Goal: Task Accomplishment & Management: Manage account settings

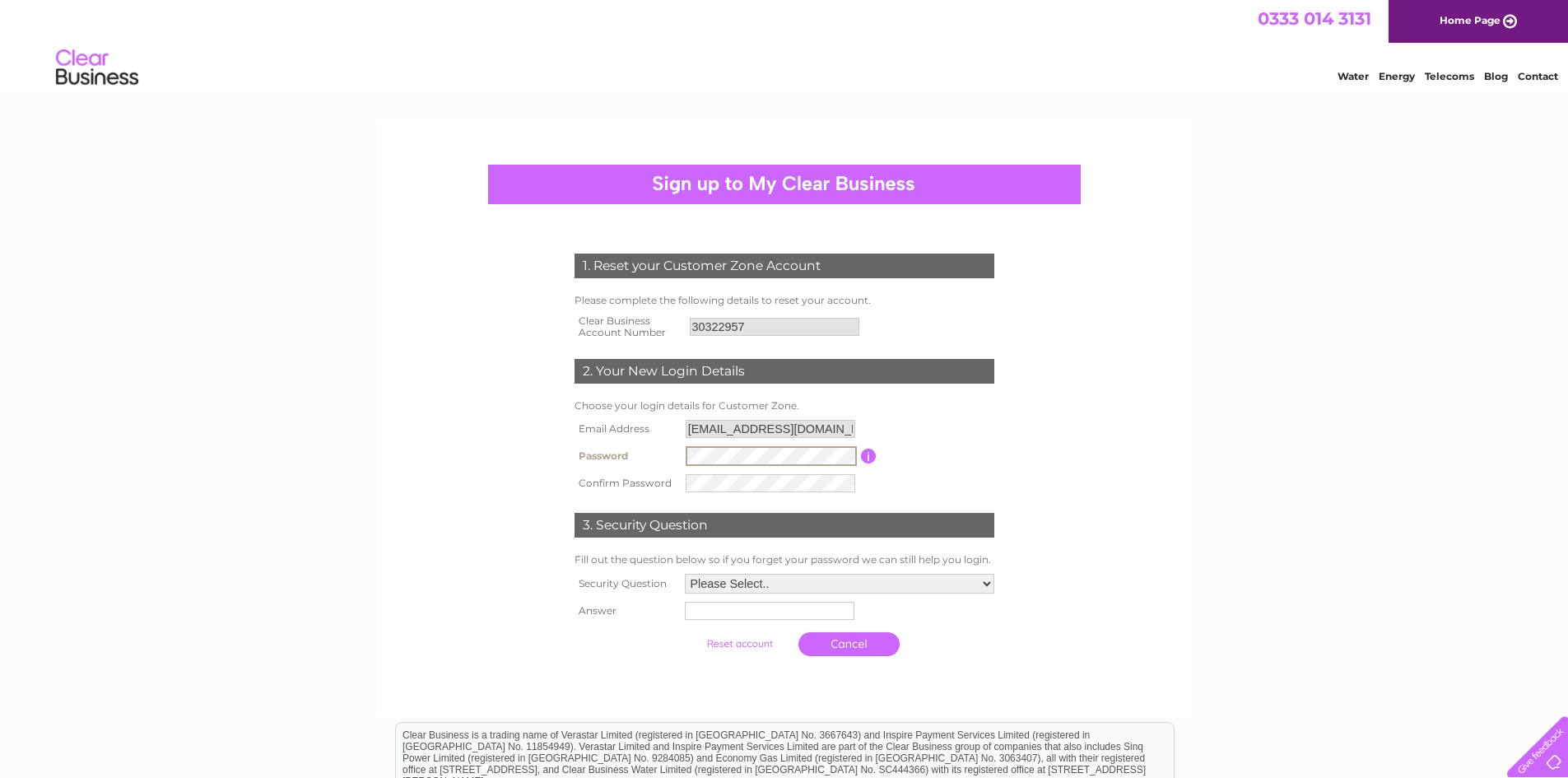
click at [868, 460] on input "button" at bounding box center [869, 456] width 16 height 15
click at [738, 588] on select "Please Select.. In what town or city was your first job? In what town or city d…" at bounding box center [840, 584] width 309 height 20
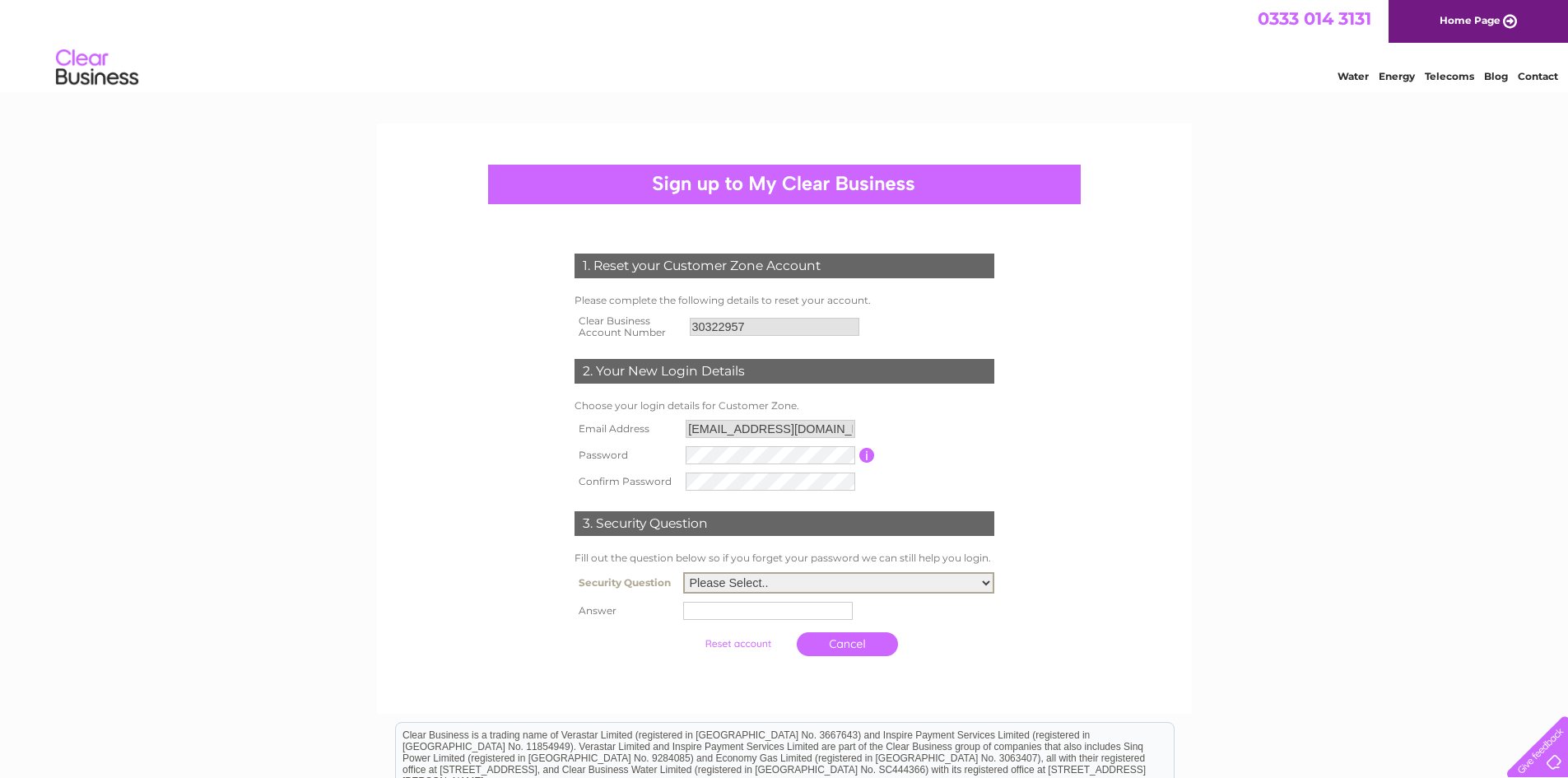
select select "1"
click at [683, 573] on select "Please Select.. In what town or city was your first job? In what town or city d…" at bounding box center [839, 583] width 311 height 22
click at [757, 624] on tbody "Security Question Please Select.. In what town or city was your first job? In w…" at bounding box center [784, 616] width 428 height 96
click at [767, 611] on input "text" at bounding box center [771, 610] width 171 height 20
type input "dundee"
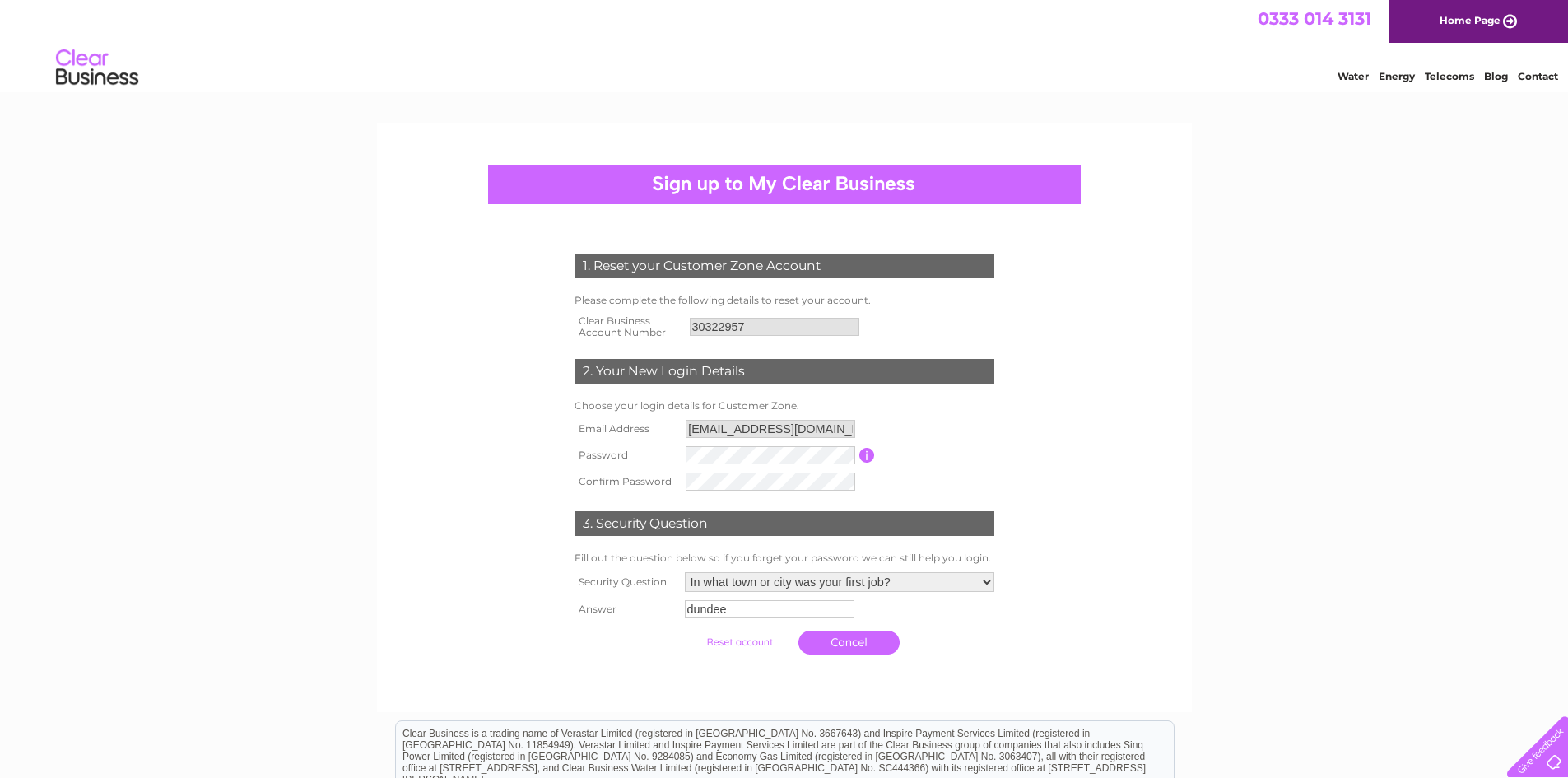
drag, startPoint x: 1125, startPoint y: 548, endPoint x: 1039, endPoint y: 549, distance: 86.0
click at [1124, 548] on form "1. Reset your Customer Zone Account Please complete the following details to re…" at bounding box center [784, 457] width 784 height 475
click at [741, 637] on input "submit" at bounding box center [740, 642] width 101 height 23
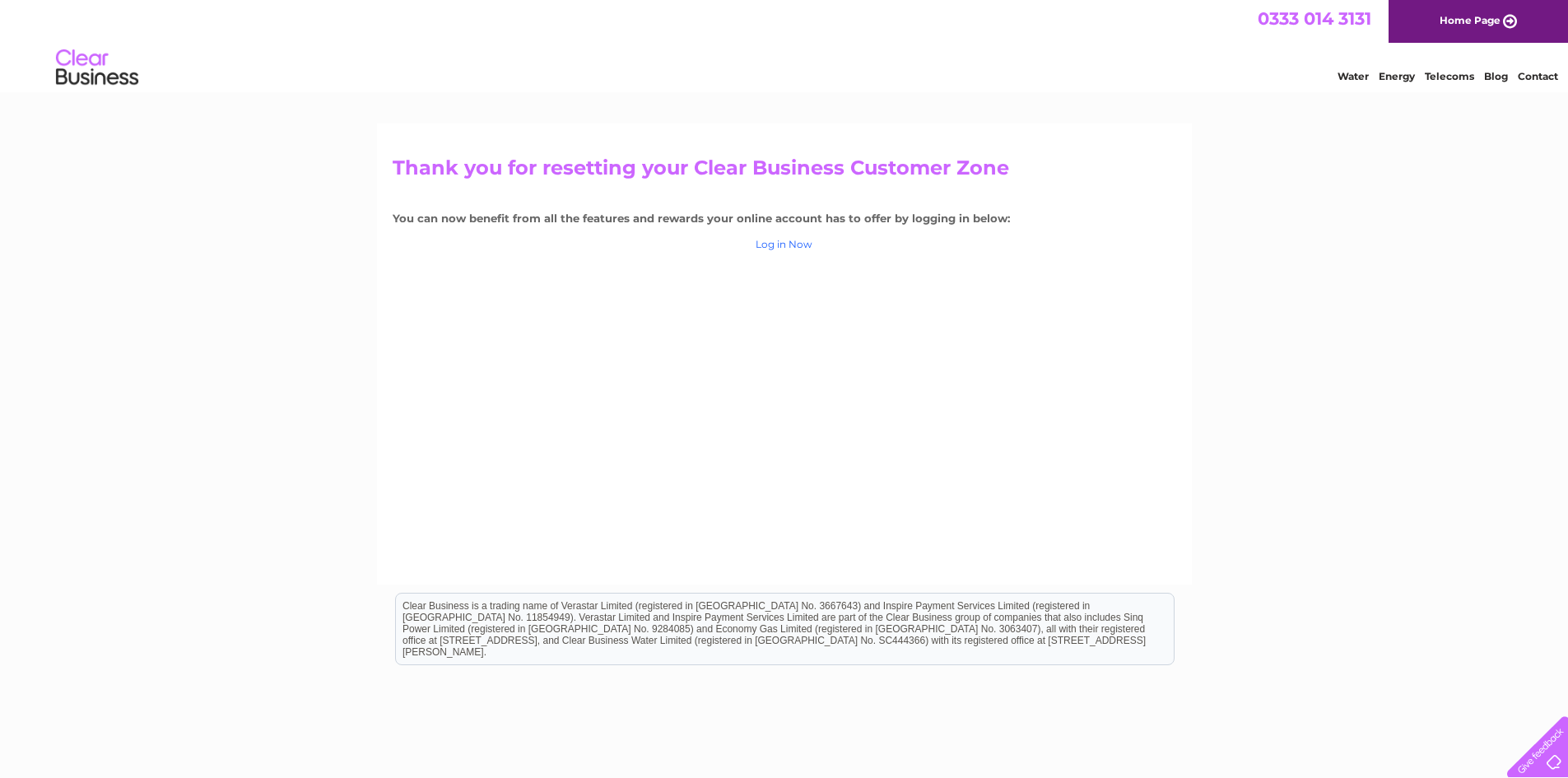
click at [779, 239] on link "Log in Now" at bounding box center [784, 244] width 57 height 12
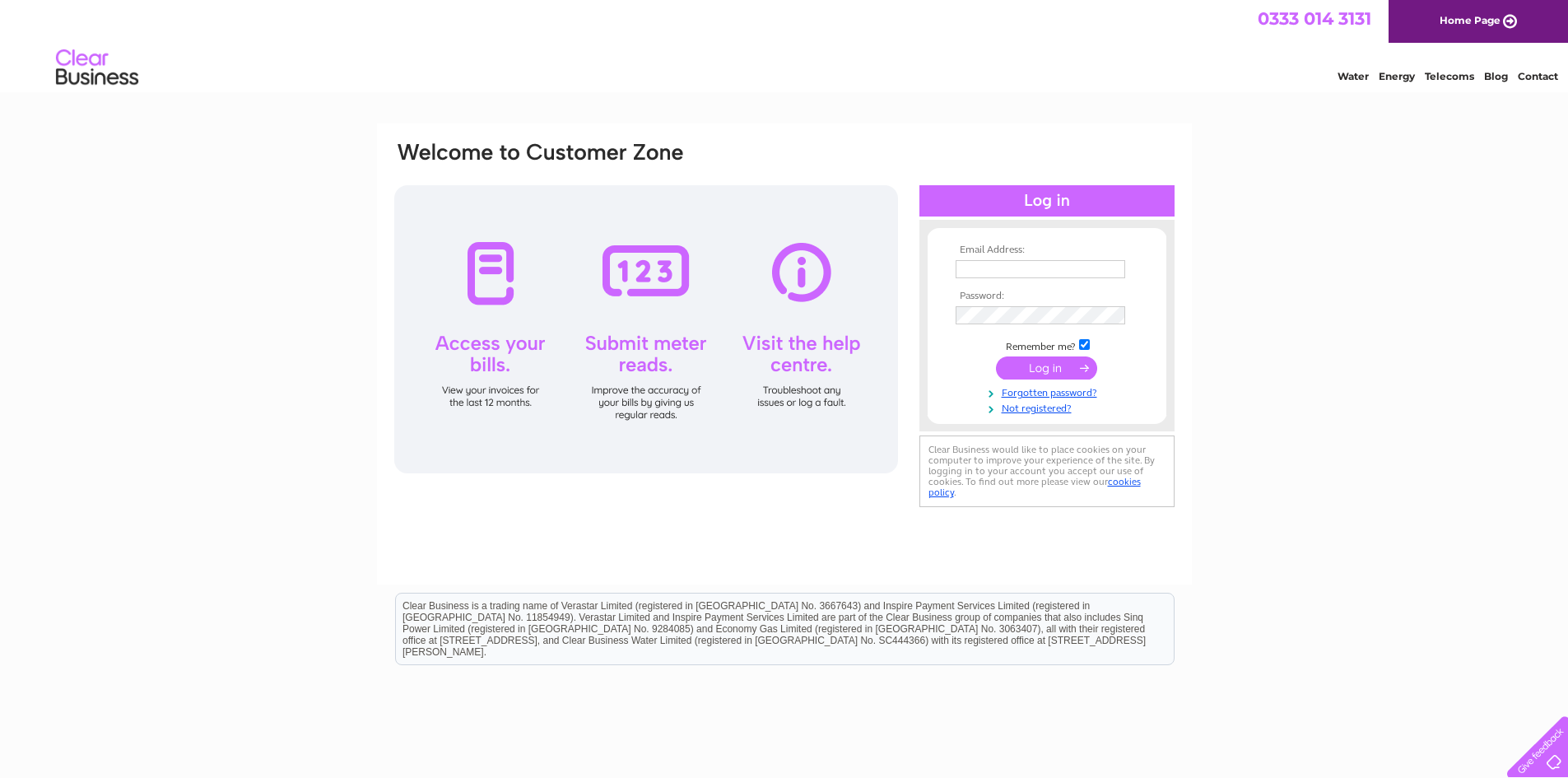
click at [1025, 276] on input "text" at bounding box center [1040, 269] width 170 height 18
type input "info@ccdundee.com"
click at [1060, 371] on input "submit" at bounding box center [1047, 370] width 101 height 23
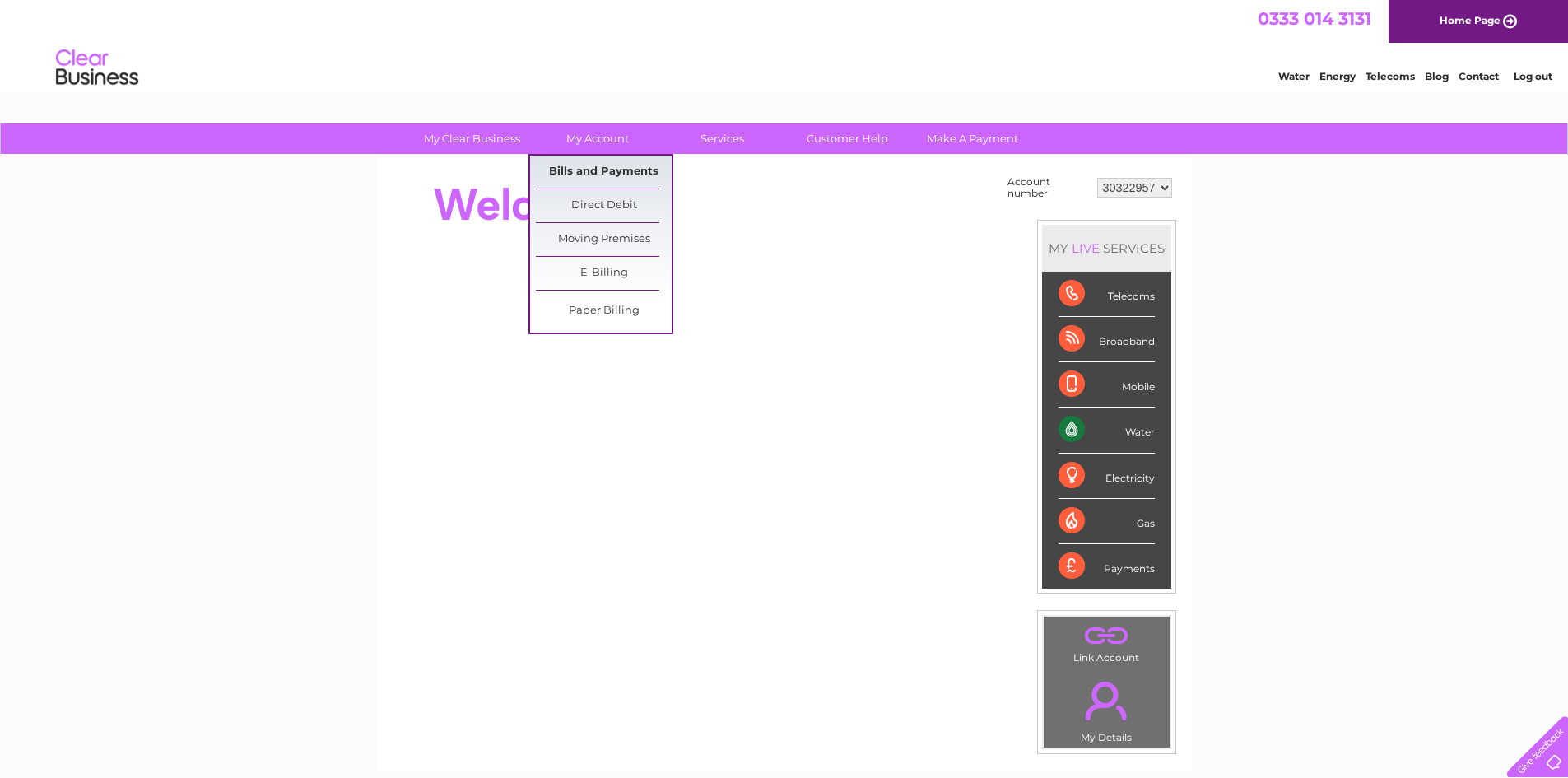
click at [596, 174] on link "Bills and Payments" at bounding box center [604, 172] width 136 height 33
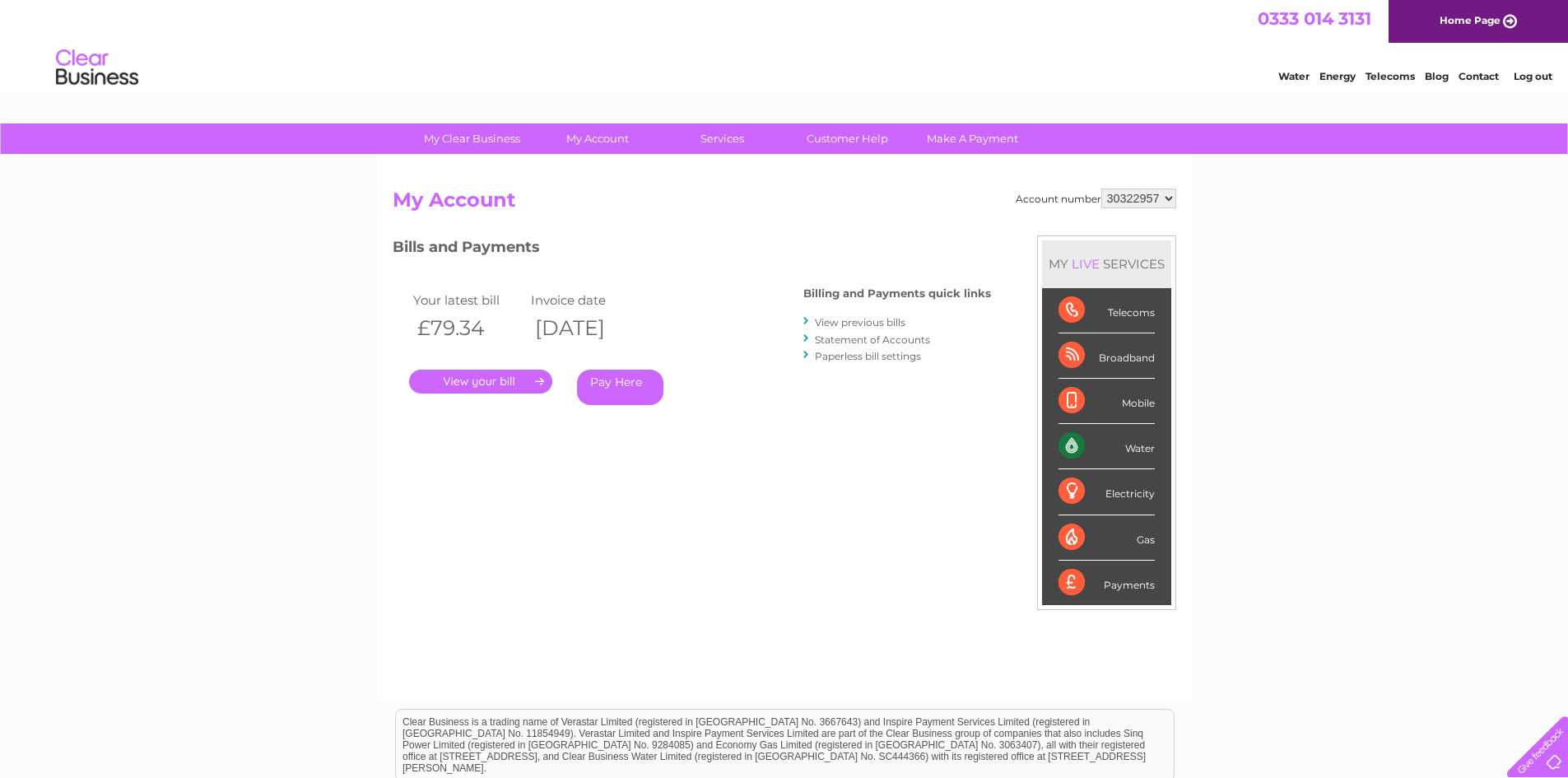
click at [492, 387] on link "." at bounding box center [481, 382] width 143 height 24
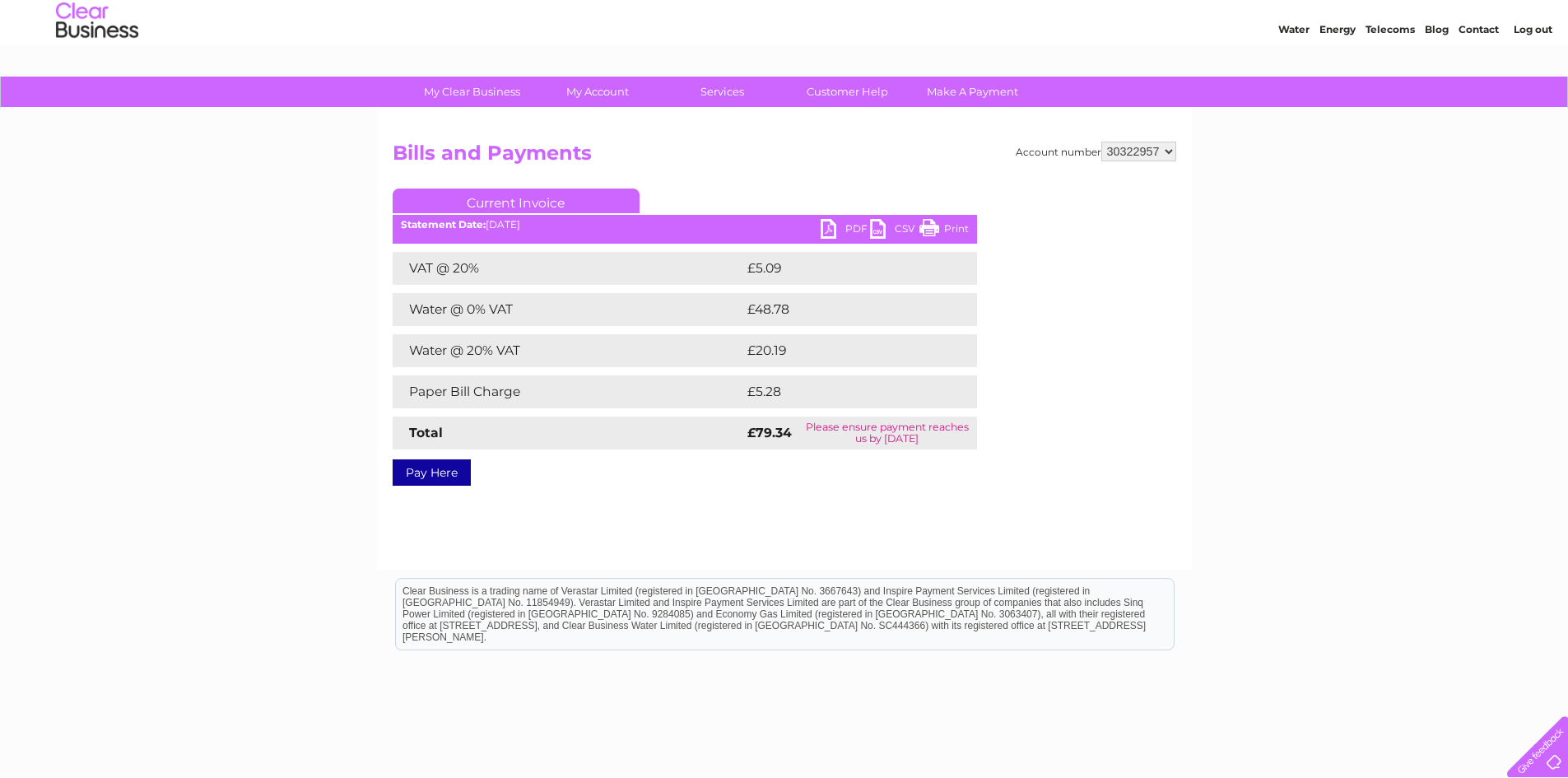
scroll to position [82, 0]
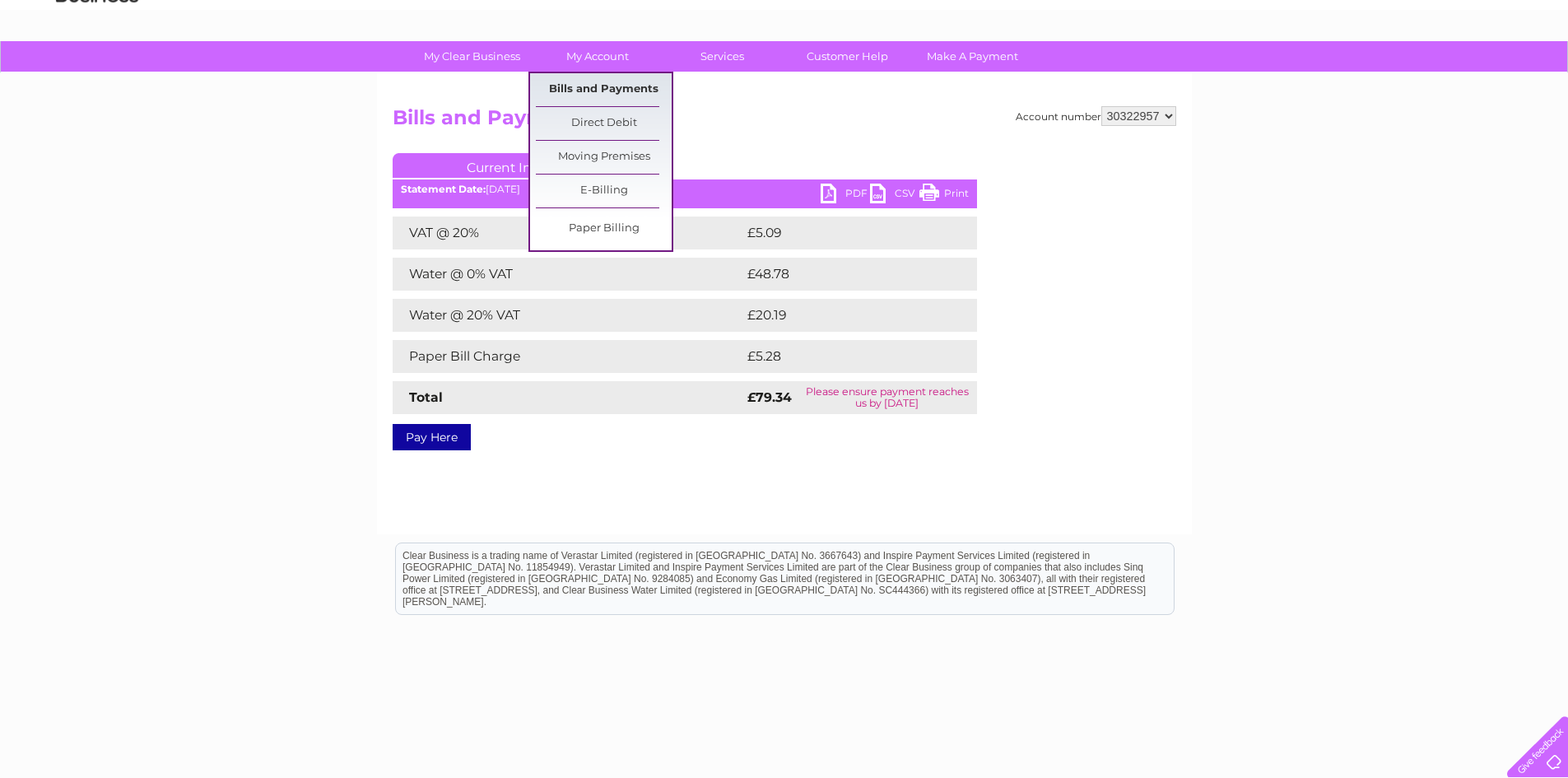
click at [603, 88] on link "Bills and Payments" at bounding box center [604, 90] width 136 height 33
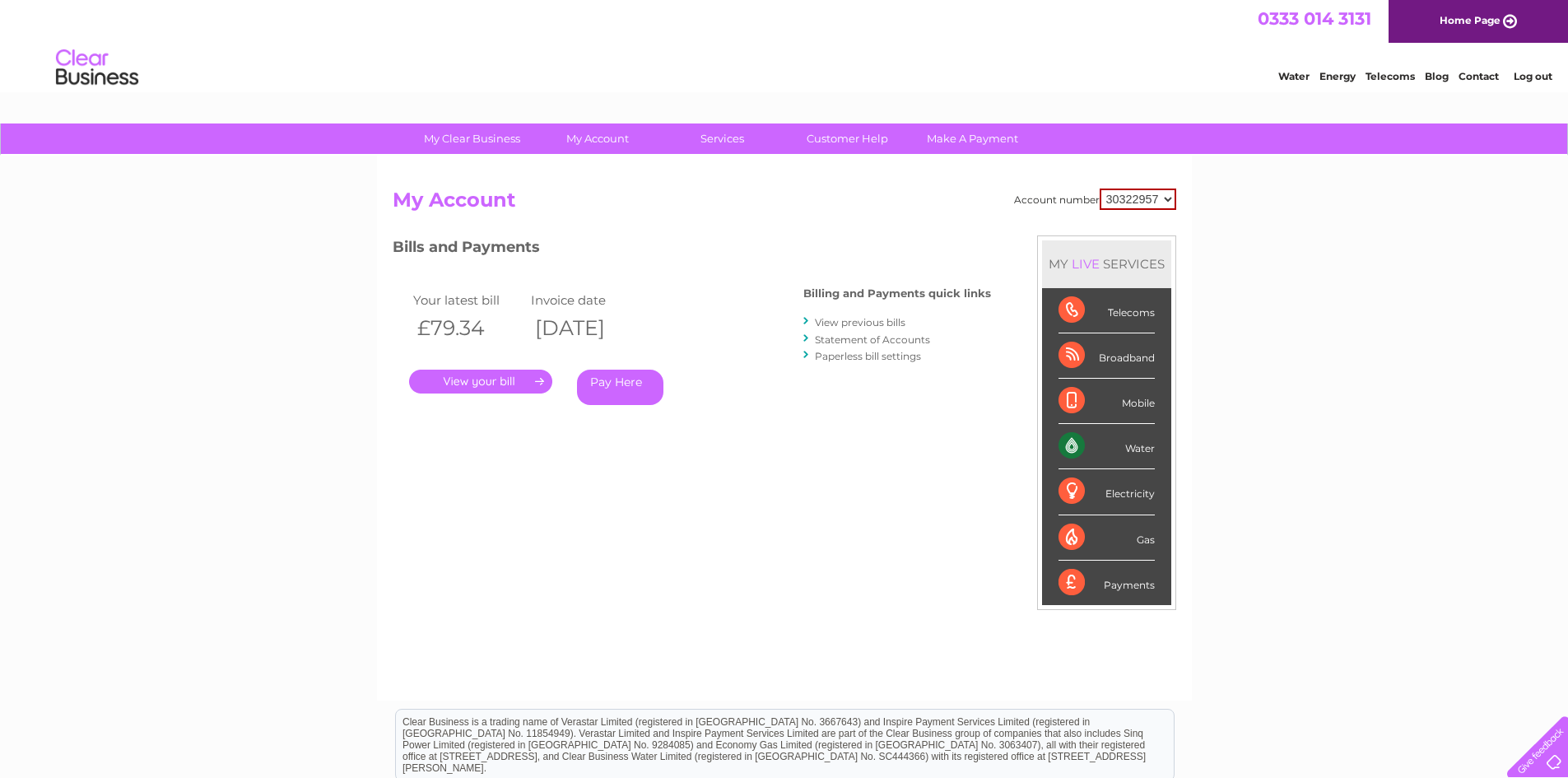
click at [1141, 194] on select "30322957" at bounding box center [1138, 199] width 76 height 22
drag, startPoint x: 1144, startPoint y: 197, endPoint x: 1118, endPoint y: 202, distance: 26.5
click at [1144, 197] on select "30322957" at bounding box center [1138, 199] width 76 height 22
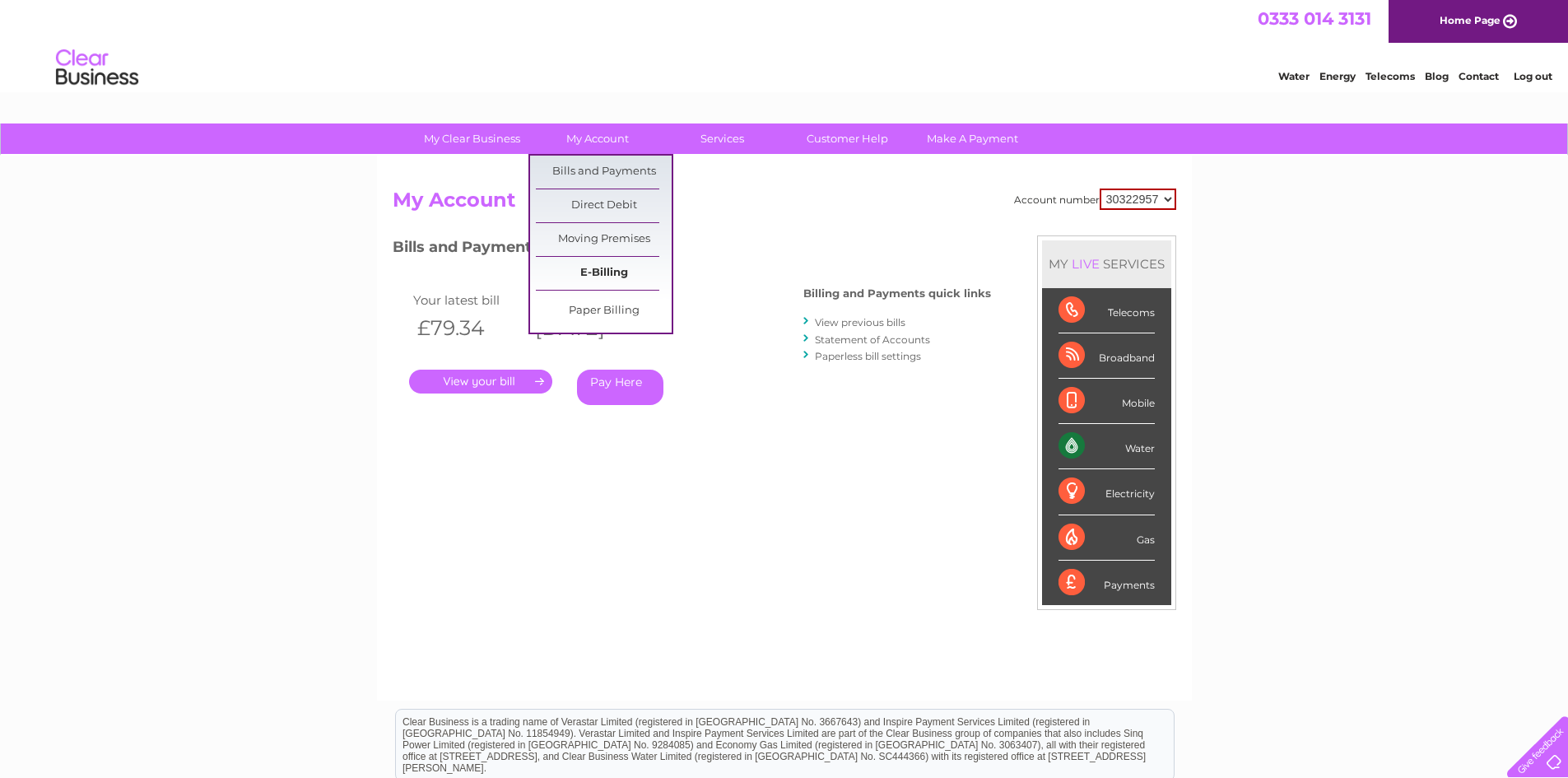
click at [604, 278] on link "E-Billing" at bounding box center [604, 273] width 136 height 33
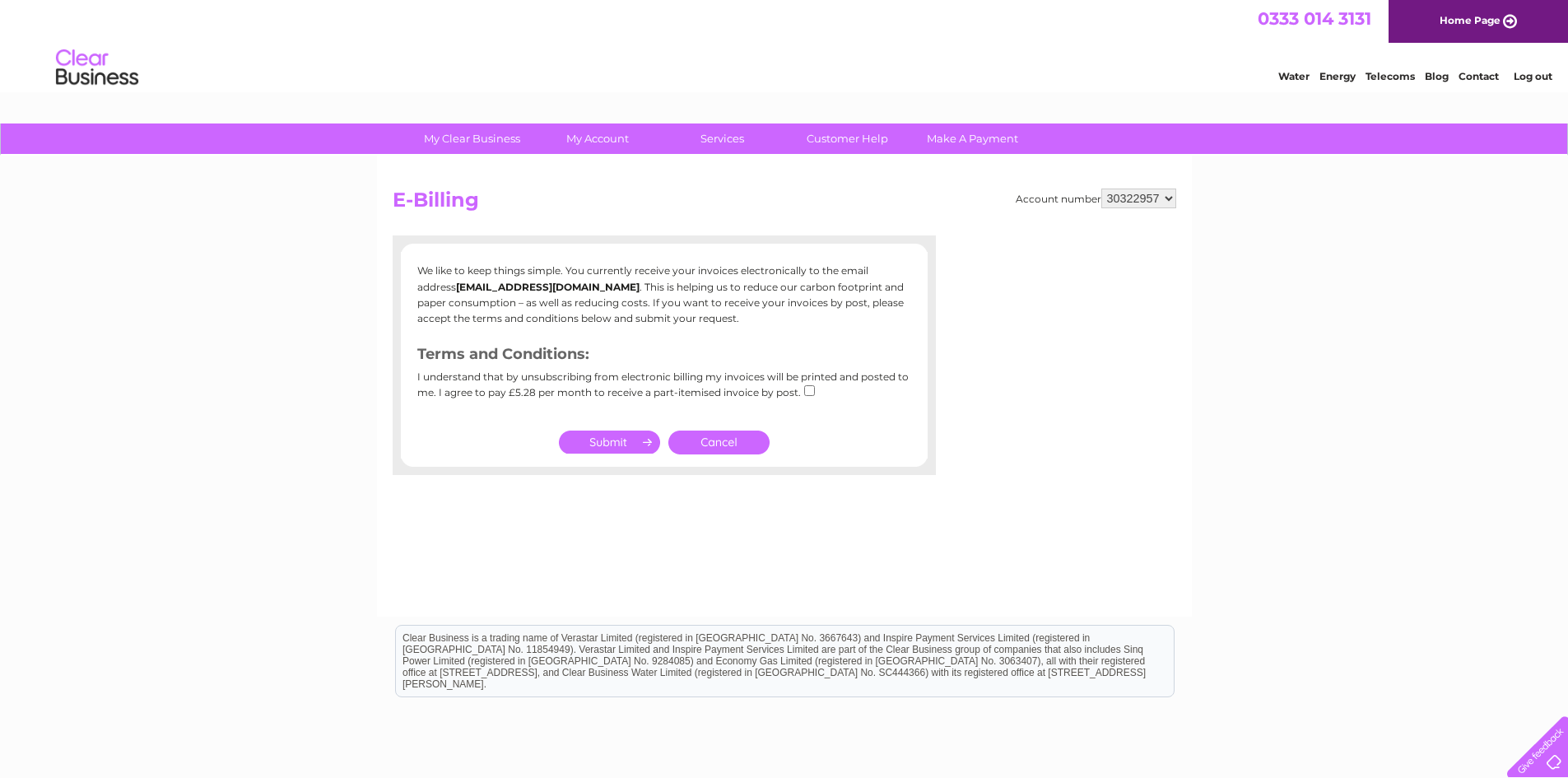
click at [730, 440] on link "Cancel" at bounding box center [719, 442] width 101 height 24
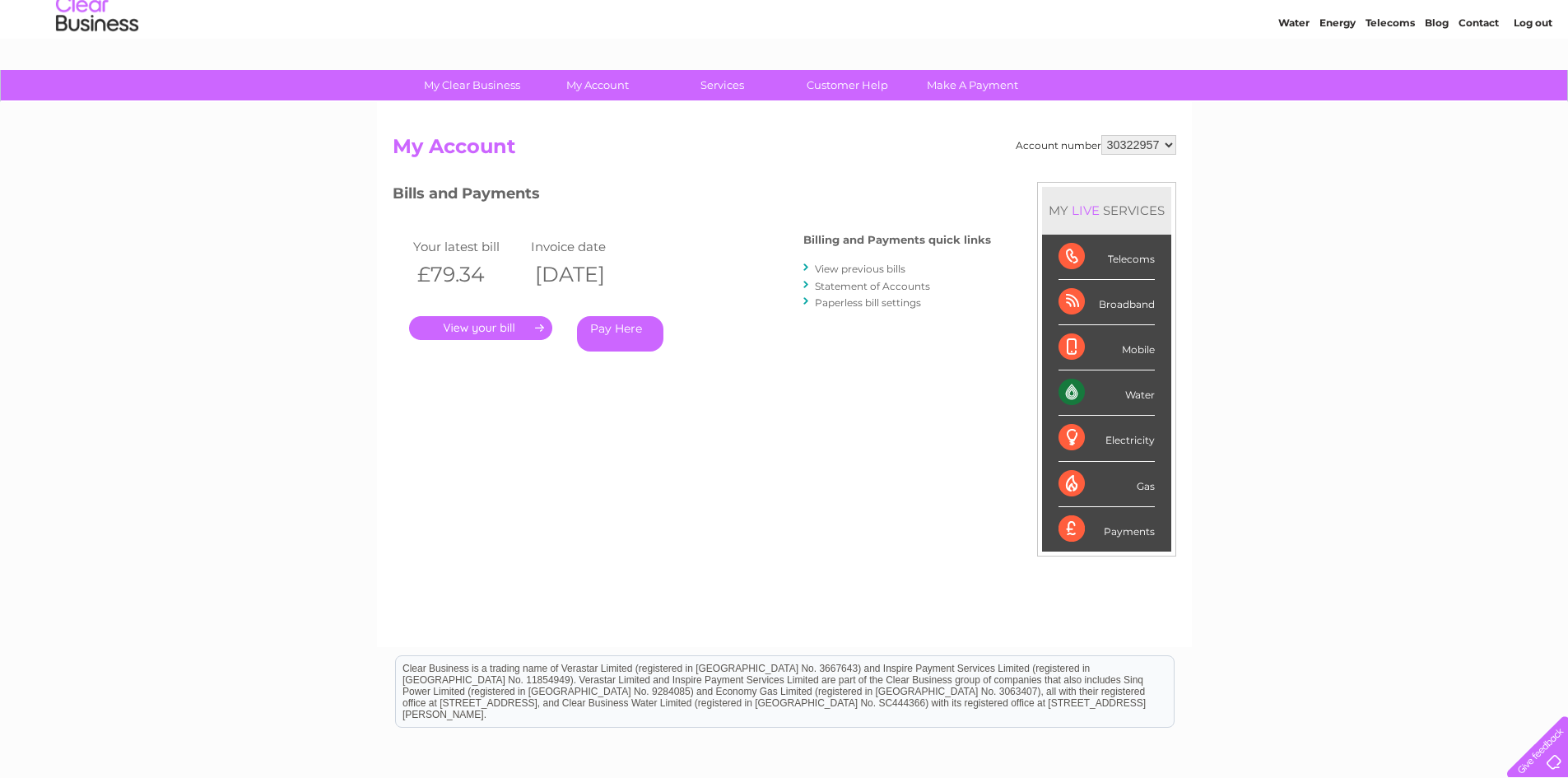
scroll to position [82, 0]
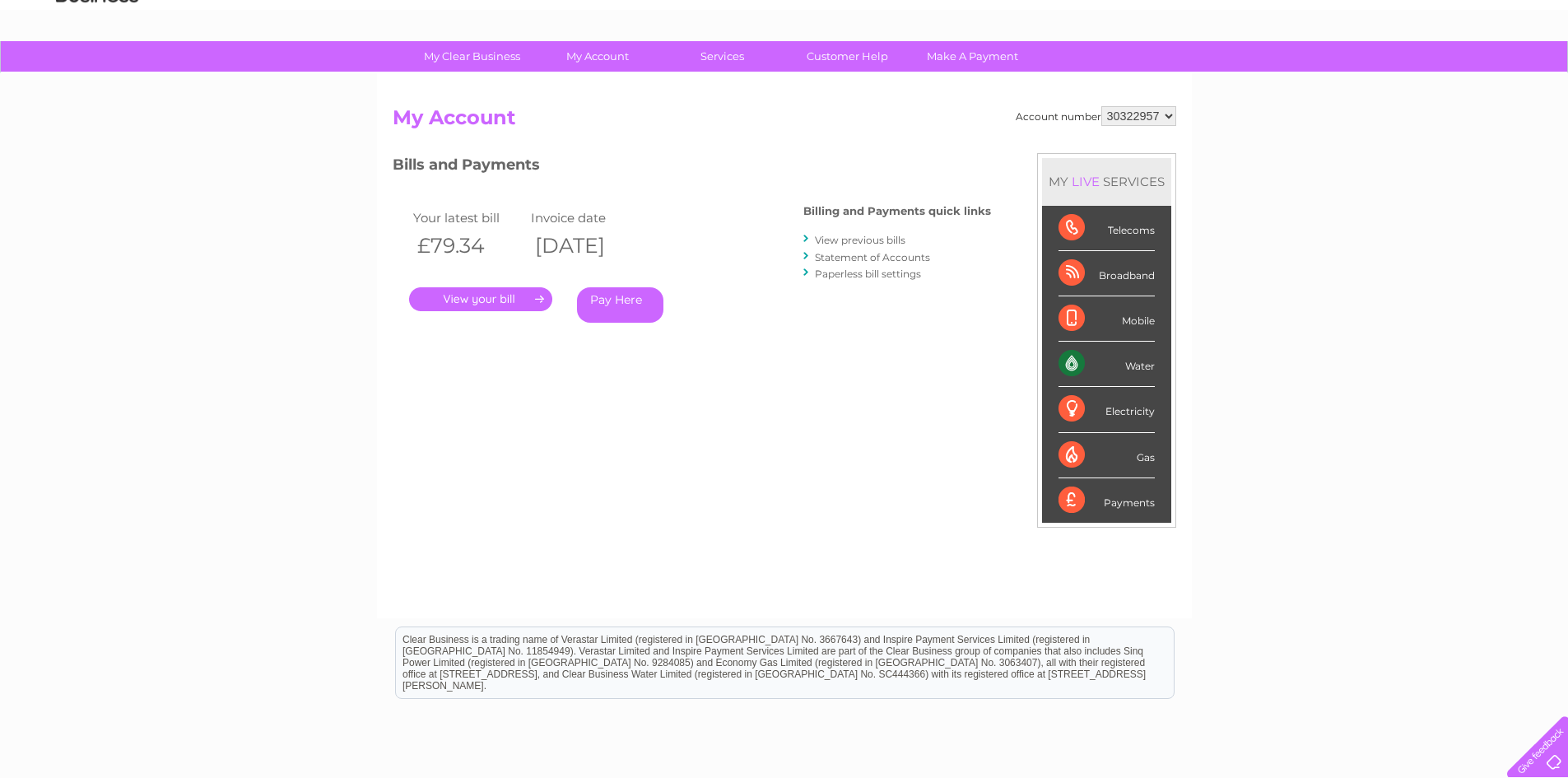
click at [881, 236] on link "View previous bills" at bounding box center [860, 239] width 91 height 12
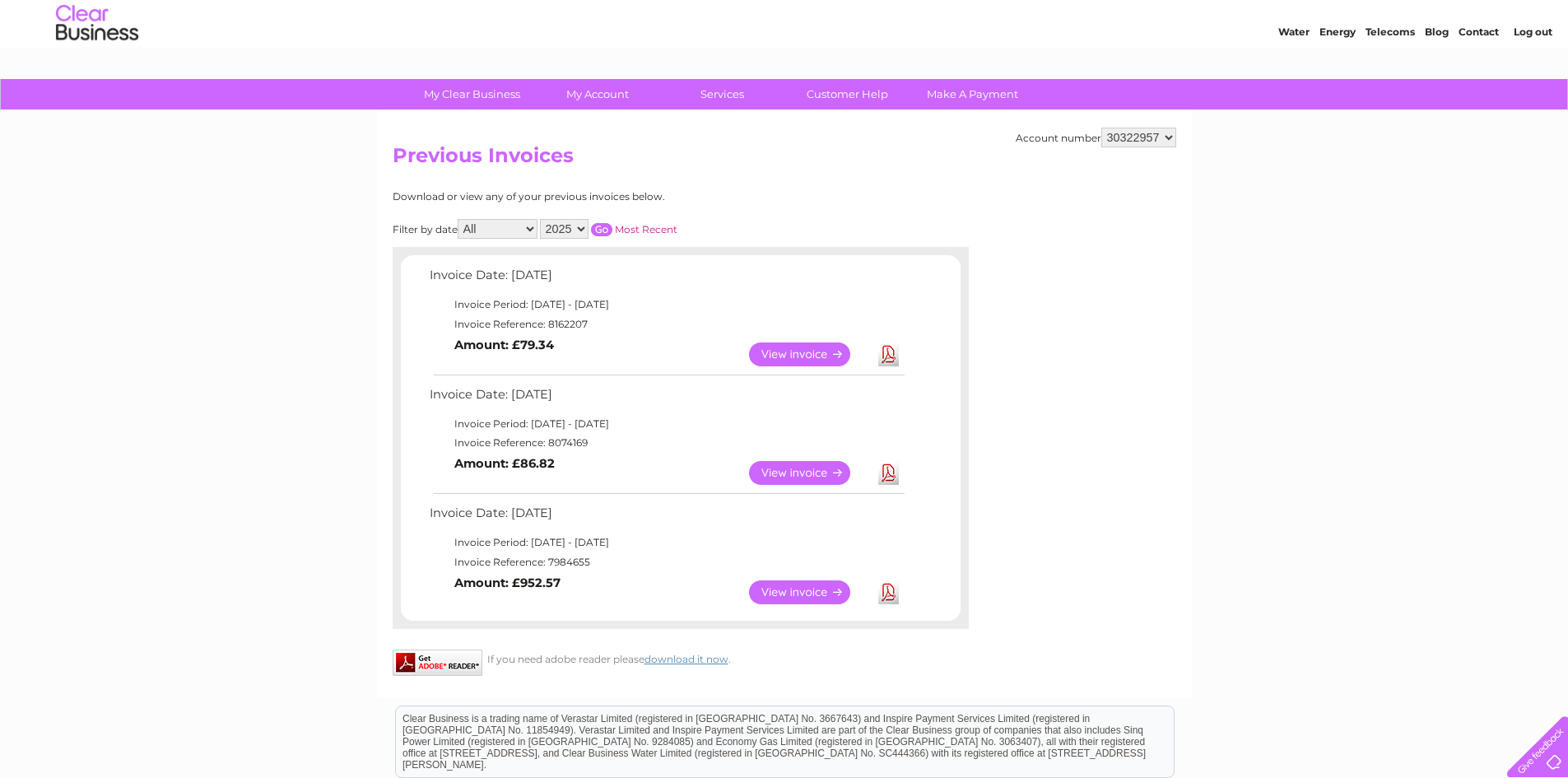
scroll to position [82, 0]
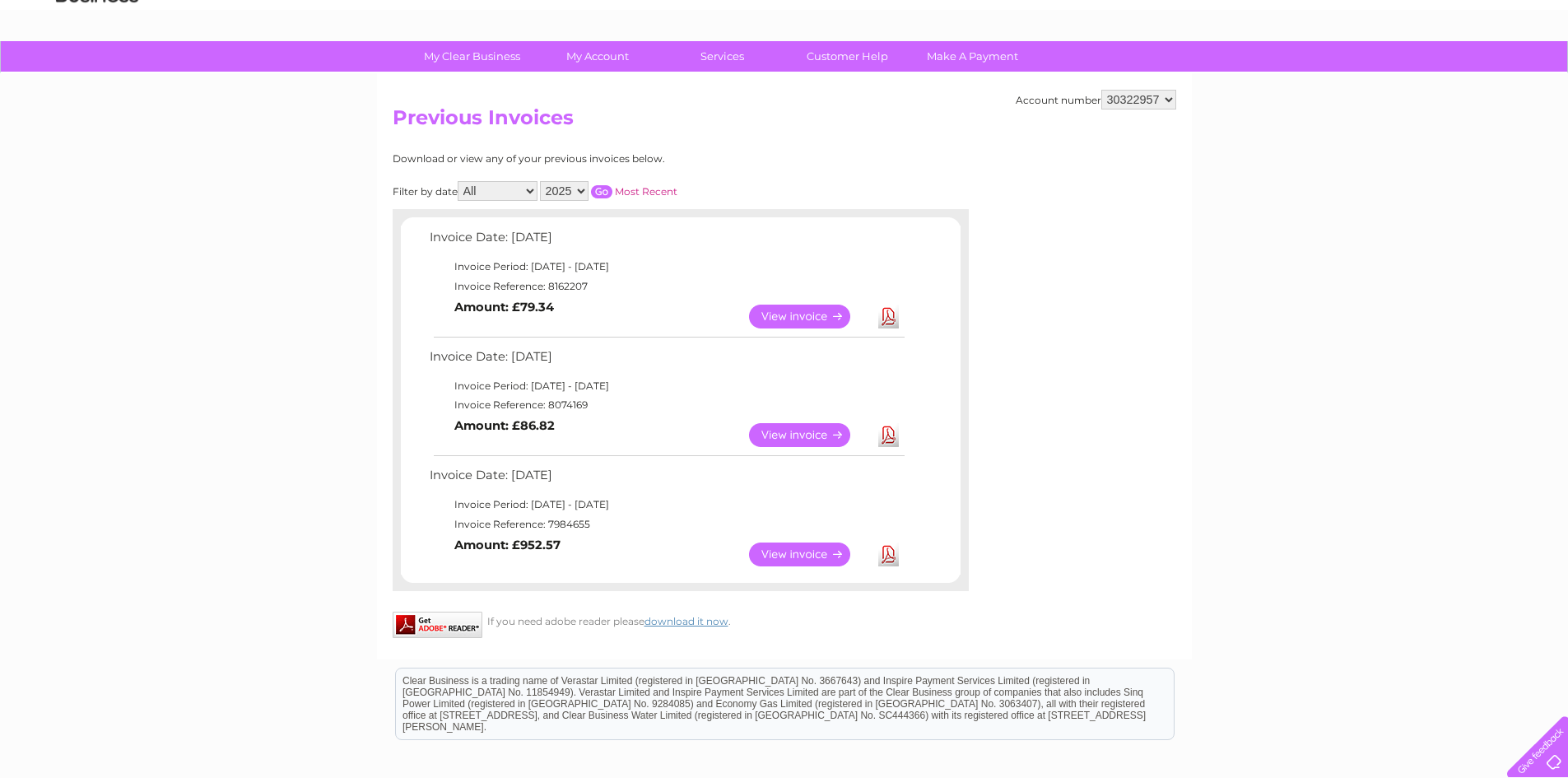
click at [883, 554] on link "Download" at bounding box center [888, 554] width 21 height 24
click at [890, 436] on link "Download" at bounding box center [888, 435] width 21 height 24
click at [821, 312] on link "View" at bounding box center [810, 316] width 121 height 24
click at [886, 322] on link "Download" at bounding box center [888, 316] width 21 height 24
drag, startPoint x: 816, startPoint y: 313, endPoint x: 851, endPoint y: 384, distance: 79.2
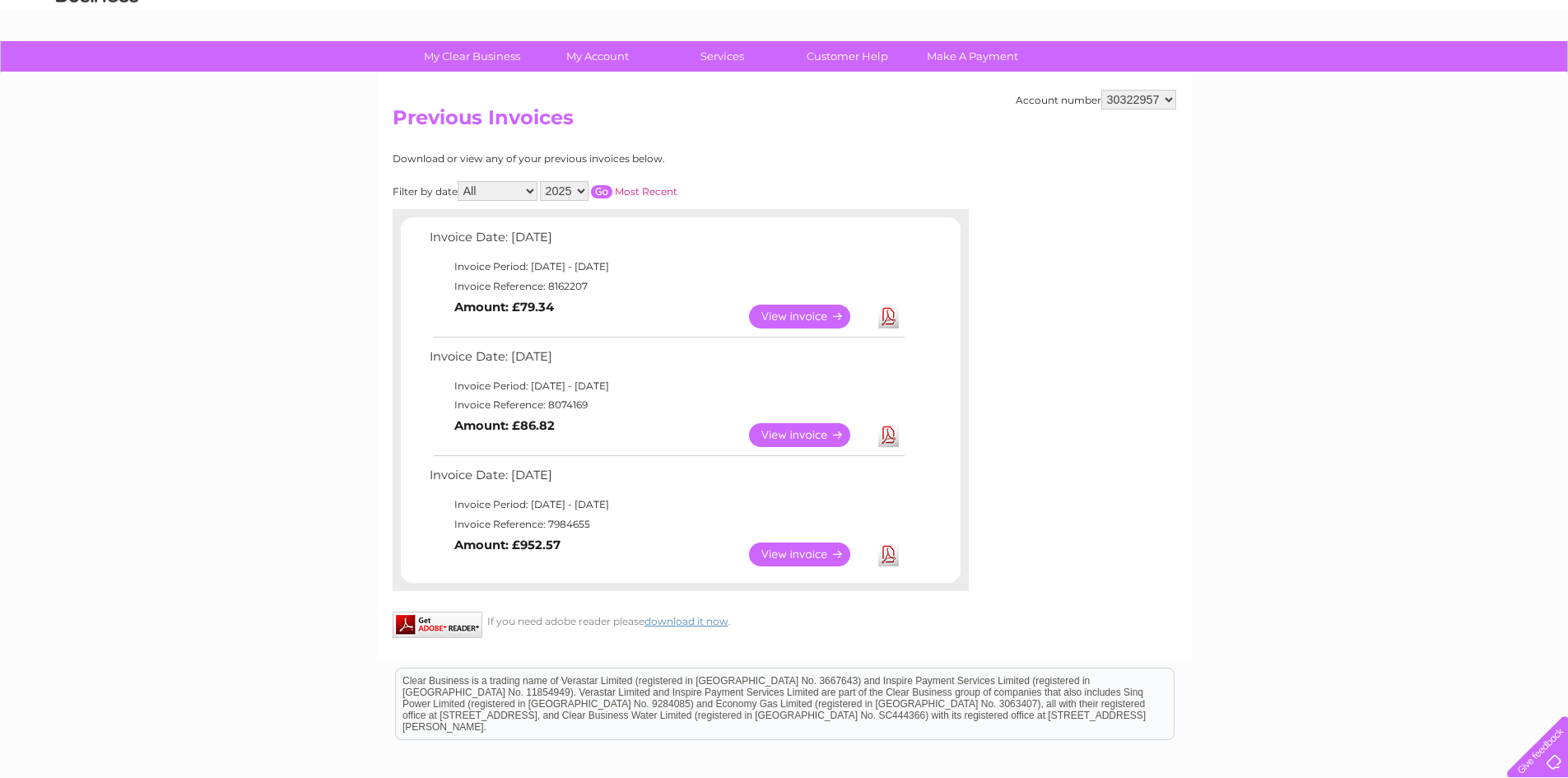
click at [816, 313] on link "View" at bounding box center [810, 316] width 121 height 24
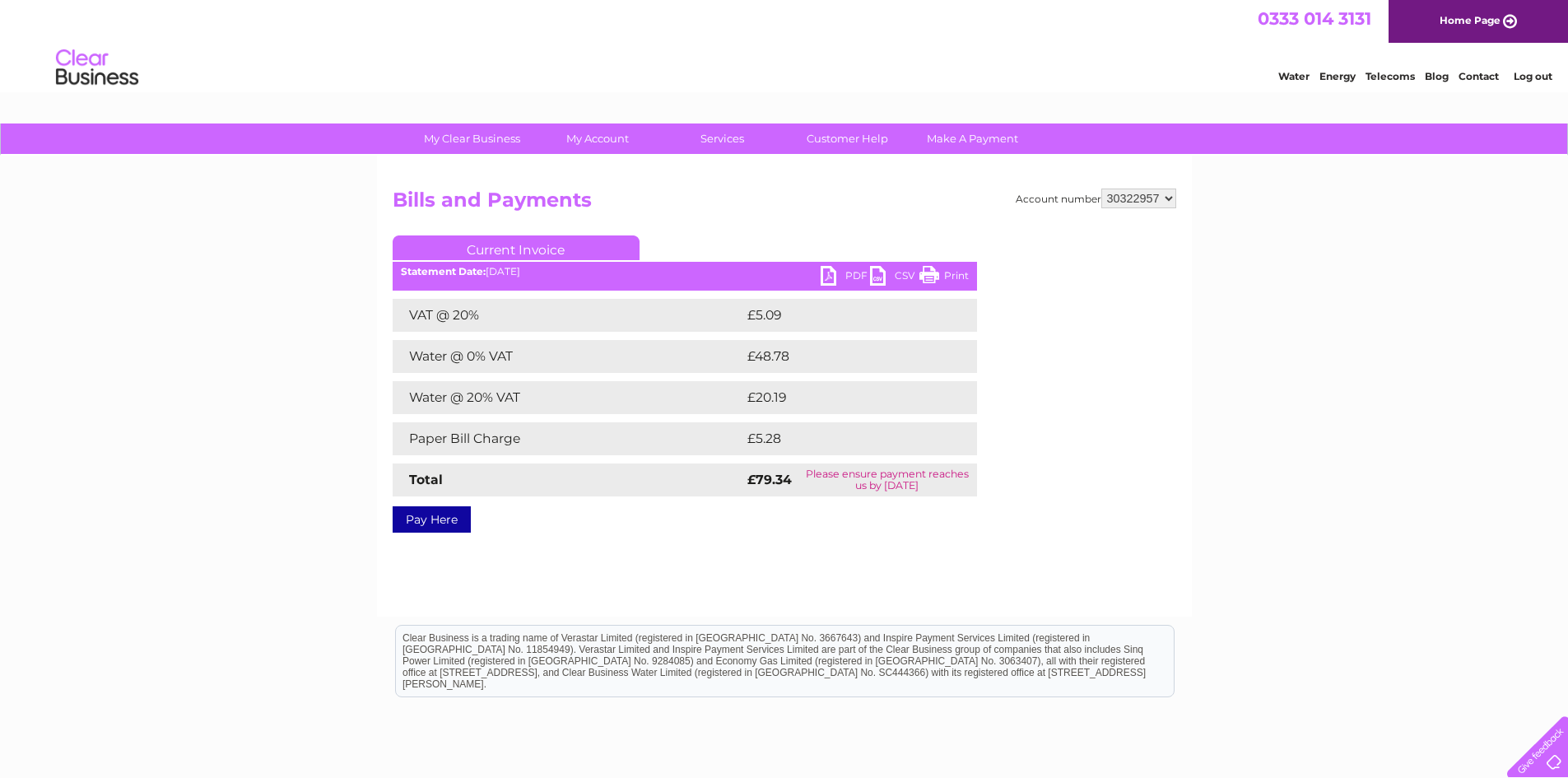
click at [448, 515] on link "Pay Here" at bounding box center [431, 519] width 78 height 27
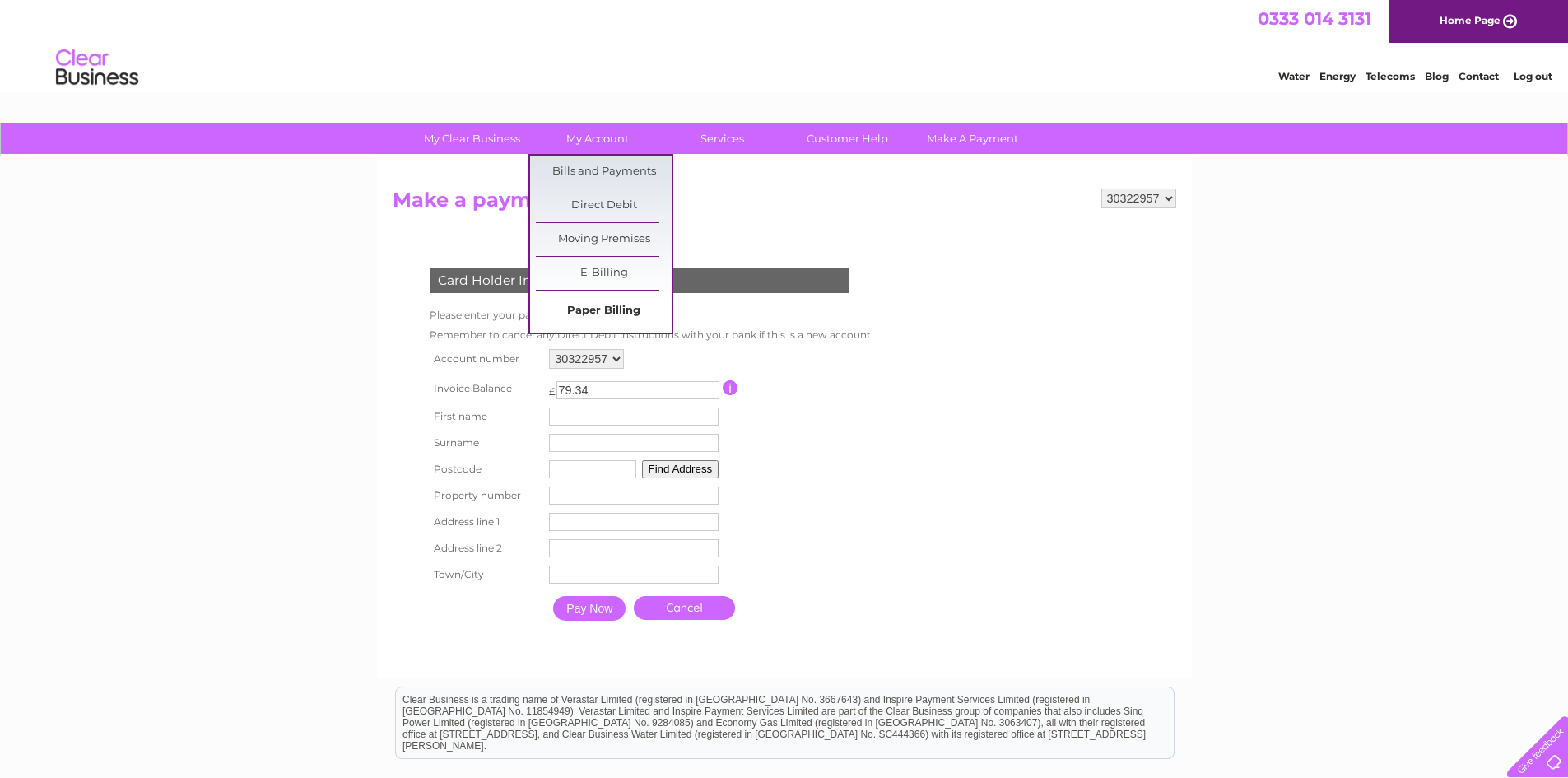
click at [613, 313] on link "Paper Billing" at bounding box center [604, 311] width 136 height 33
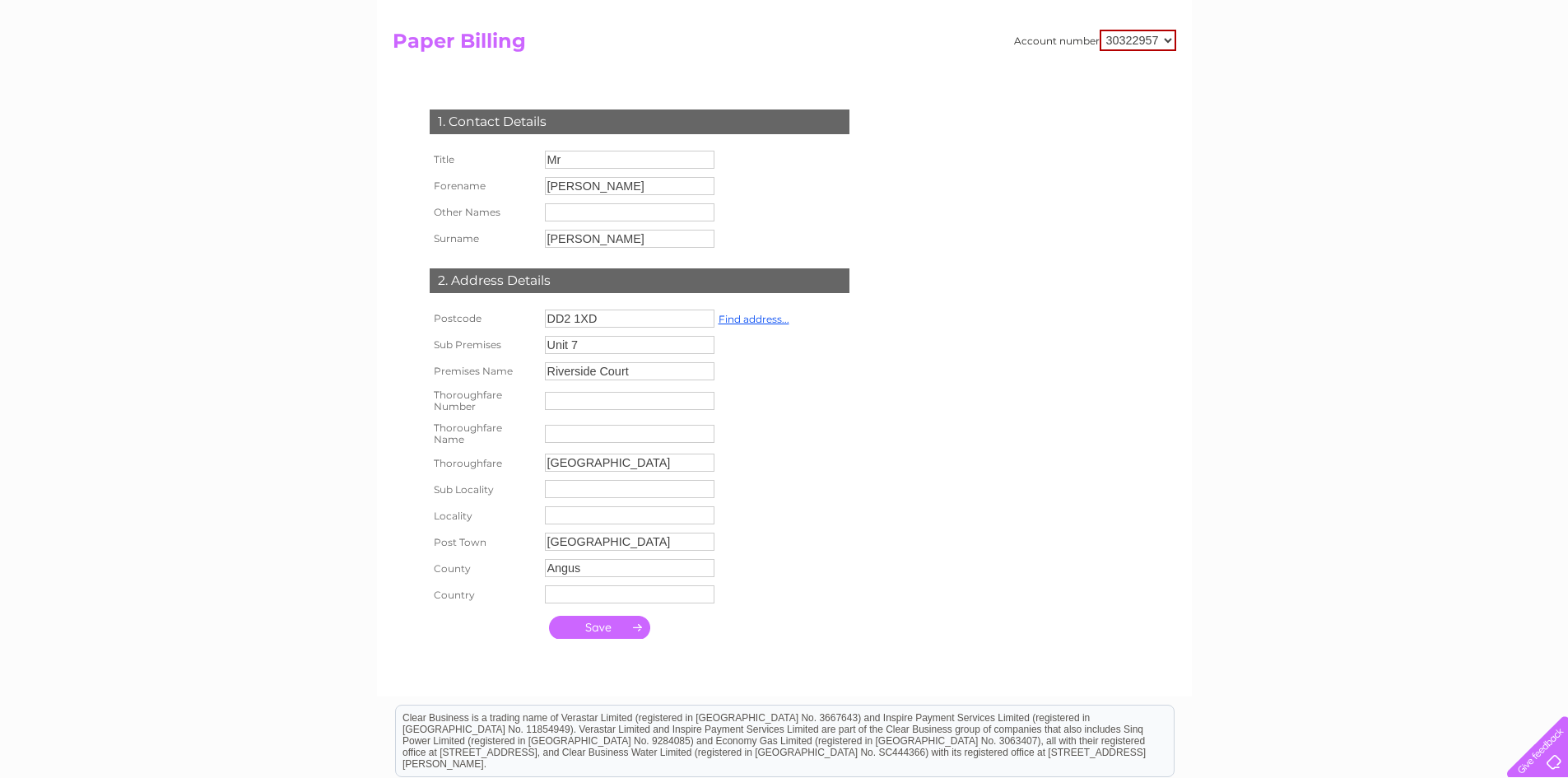
scroll to position [165, 0]
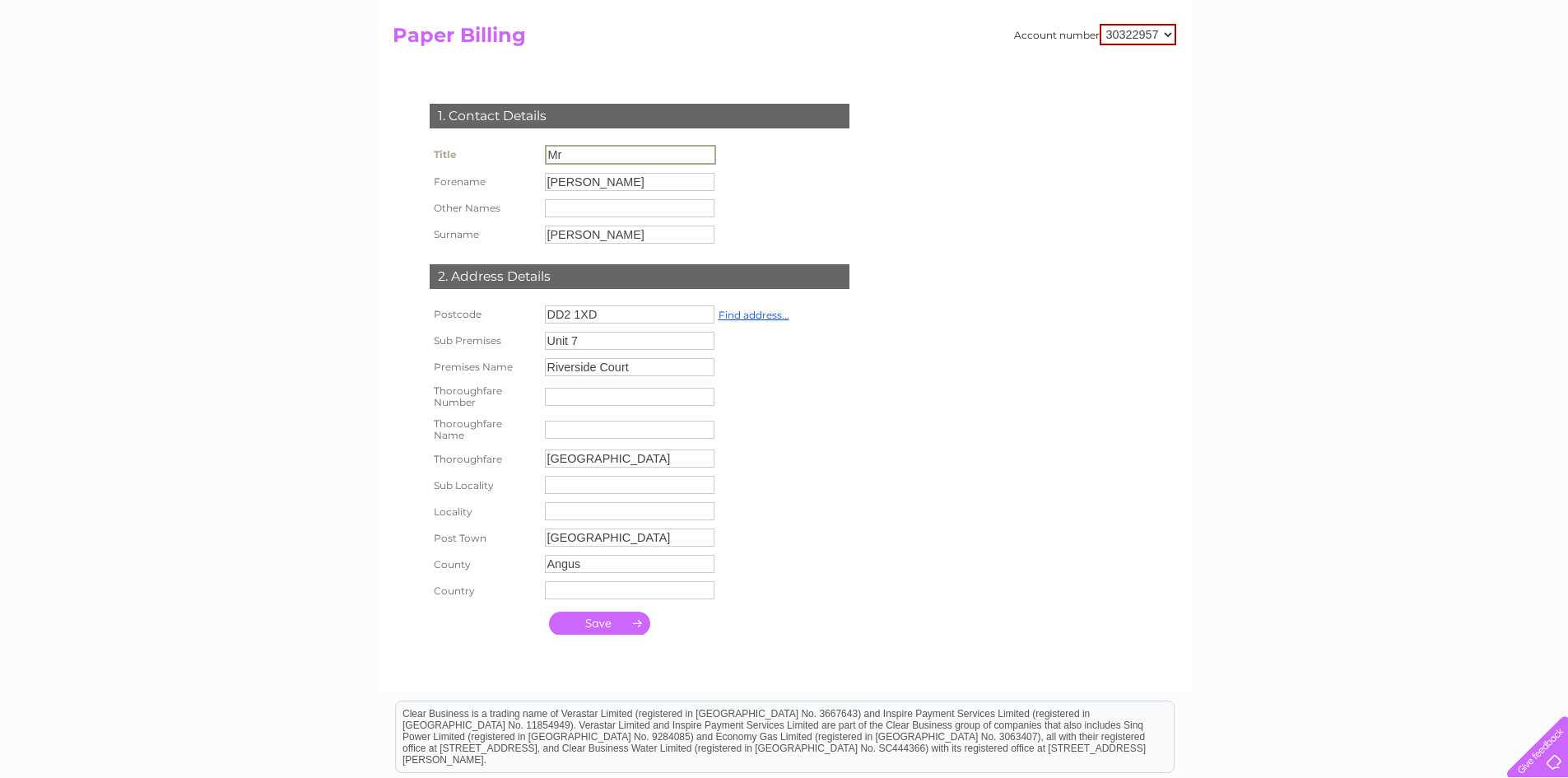
drag, startPoint x: 605, startPoint y: 156, endPoint x: 412, endPoint y: 154, distance: 193.0
click at [412, 154] on div "1. Contact Details Title Mr Forename Blair Other Names Surname Postcode" at bounding box center [643, 365] width 500 height 555
type input "Mrs"
type input "Deanna"
type input "J"
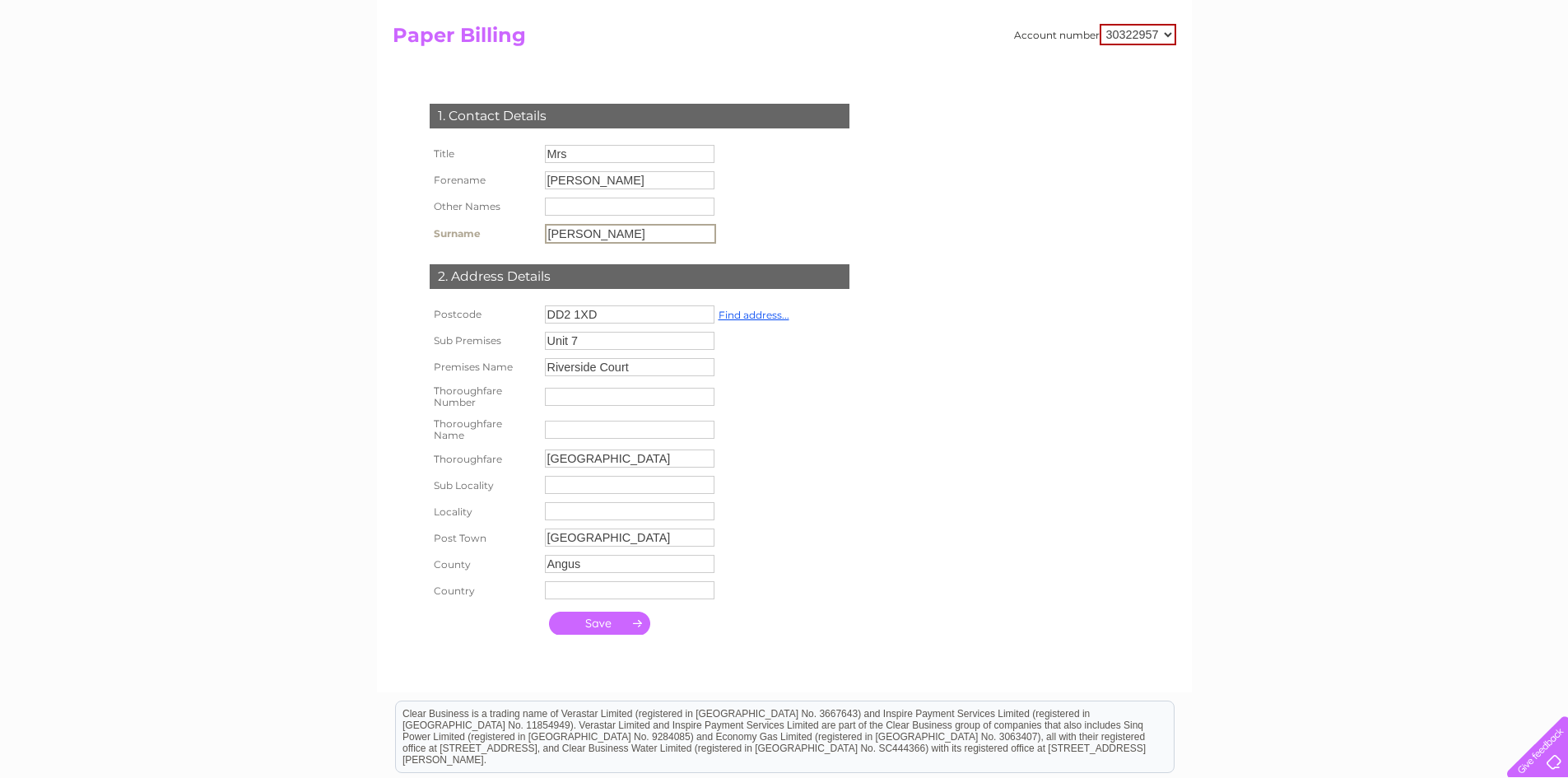
type input "Kerridge"
click at [785, 574] on td "Angus" at bounding box center [667, 562] width 253 height 27
click at [614, 619] on input "submit" at bounding box center [599, 622] width 101 height 23
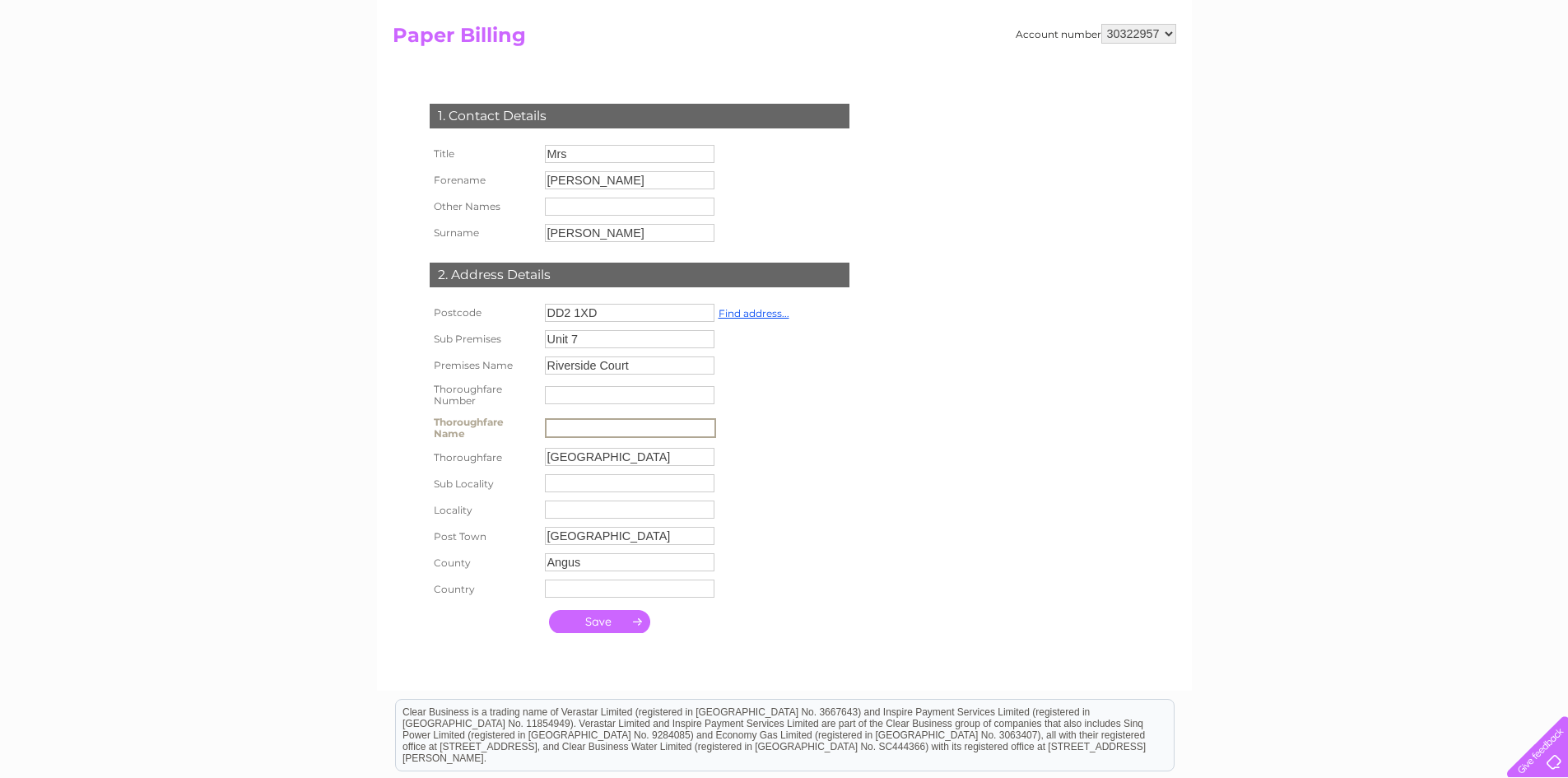
click at [621, 428] on input "text" at bounding box center [630, 428] width 171 height 20
type input "C"
type input "Complete Contracts Dundee Ltd"
click at [856, 526] on div "1. Contact Details Title Mrs Forename Deanna Other Names Surname Kerridge" at bounding box center [643, 364] width 500 height 554
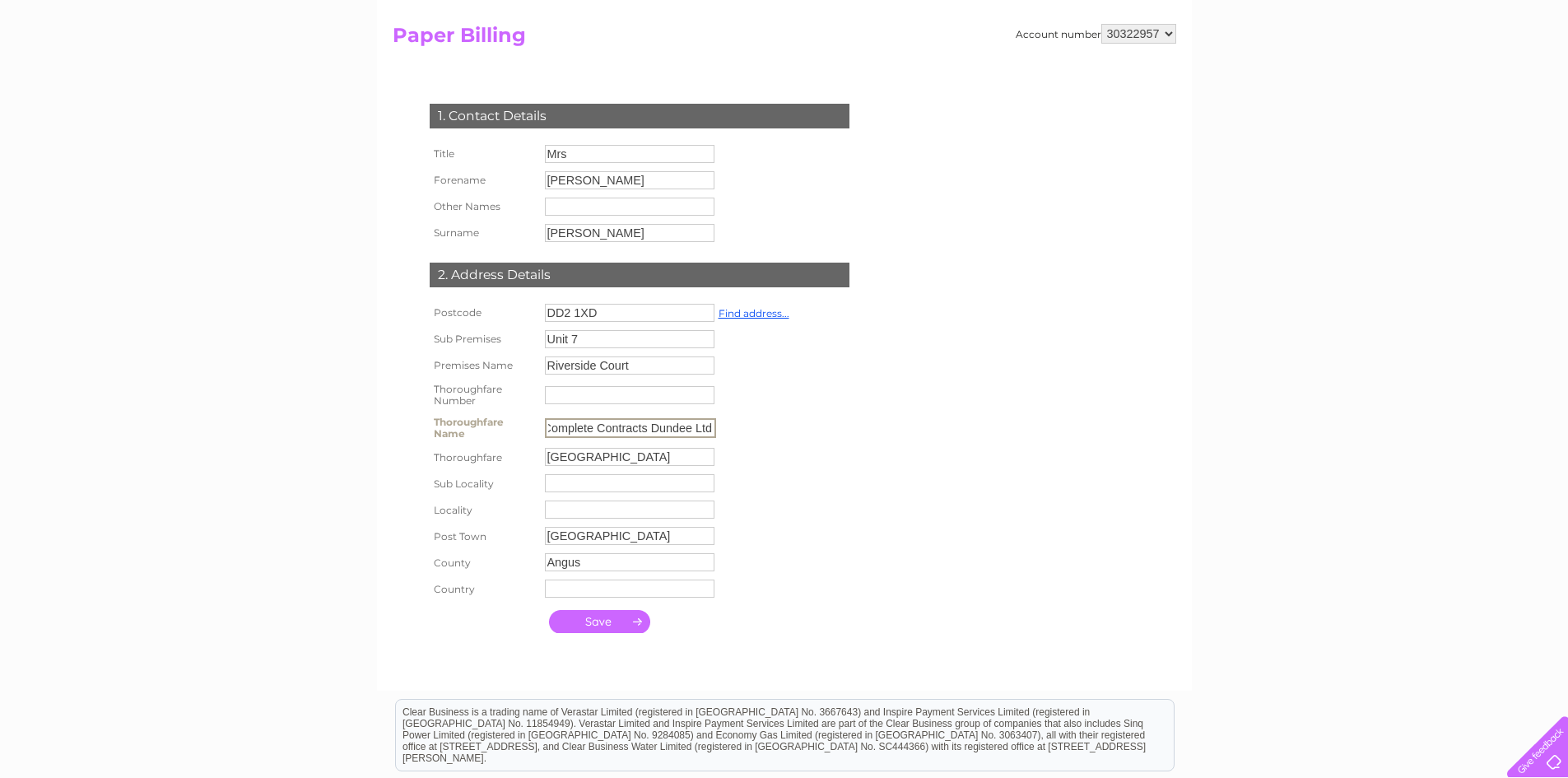
scroll to position [0, 0]
click at [608, 622] on input "submit" at bounding box center [599, 622] width 101 height 23
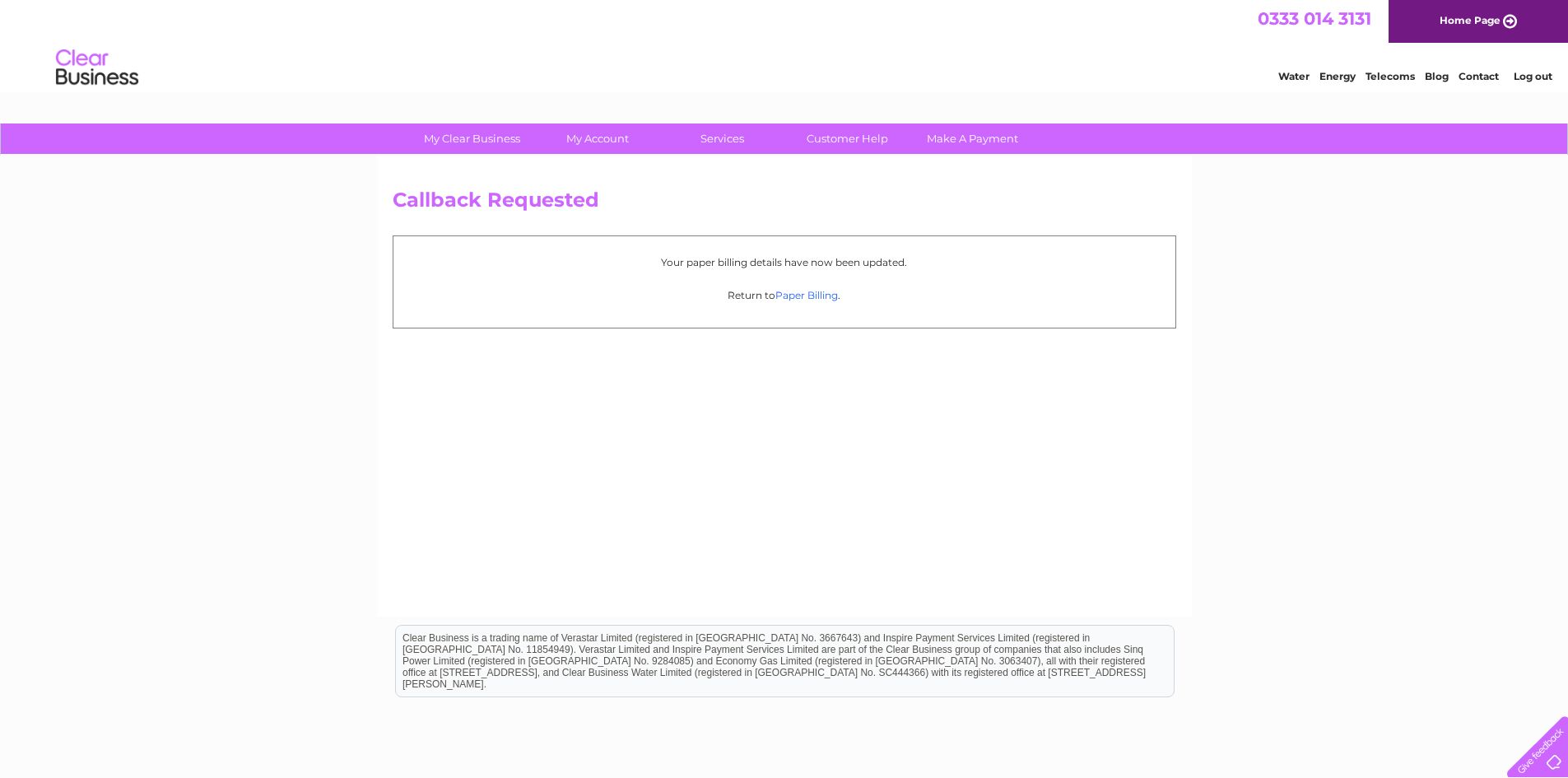
click at [802, 299] on link "Paper Billing" at bounding box center [806, 295] width 62 height 12
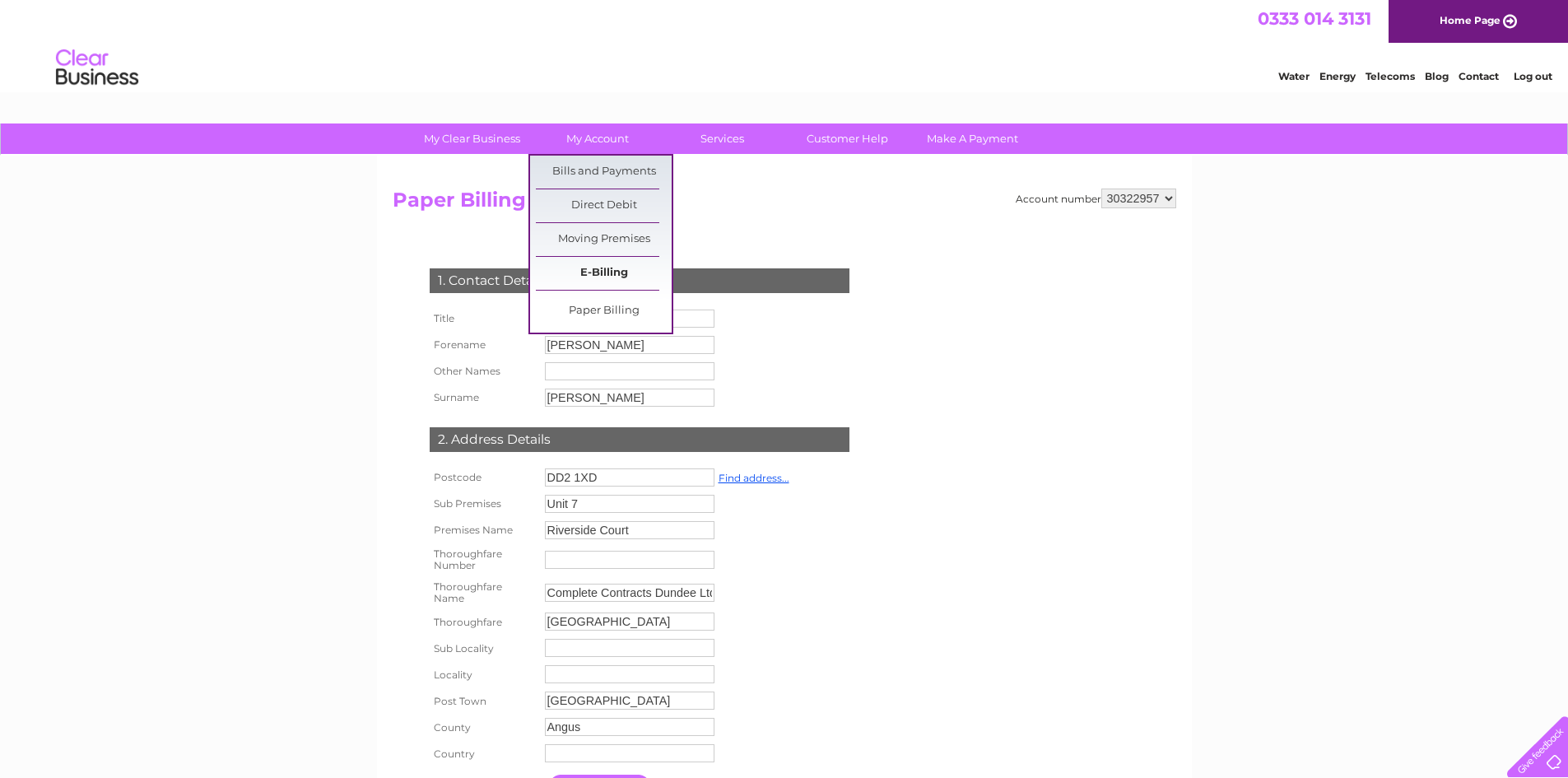
click at [617, 280] on link "E-Billing" at bounding box center [604, 273] width 136 height 33
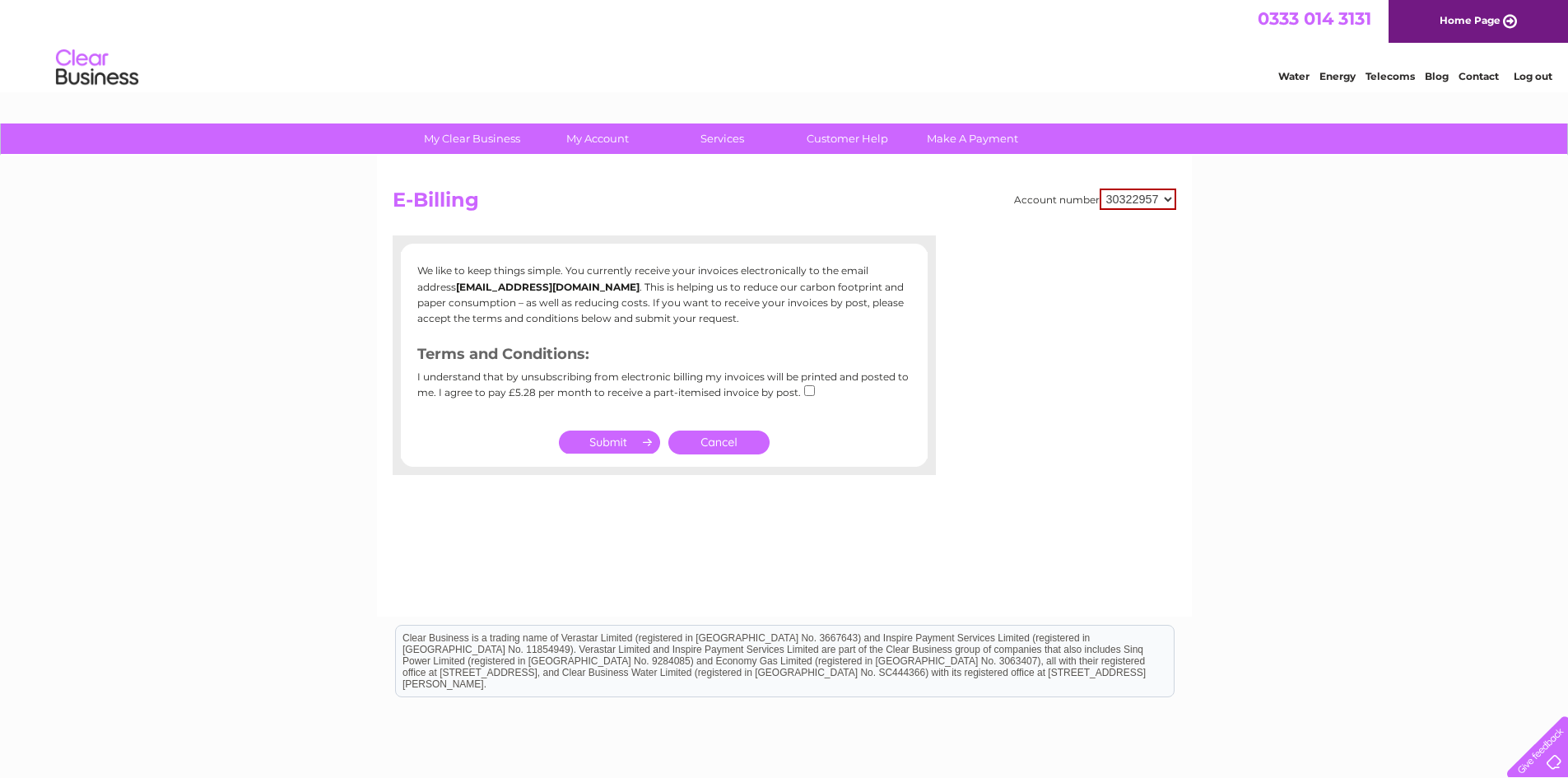
click at [726, 447] on link "Cancel" at bounding box center [719, 442] width 101 height 24
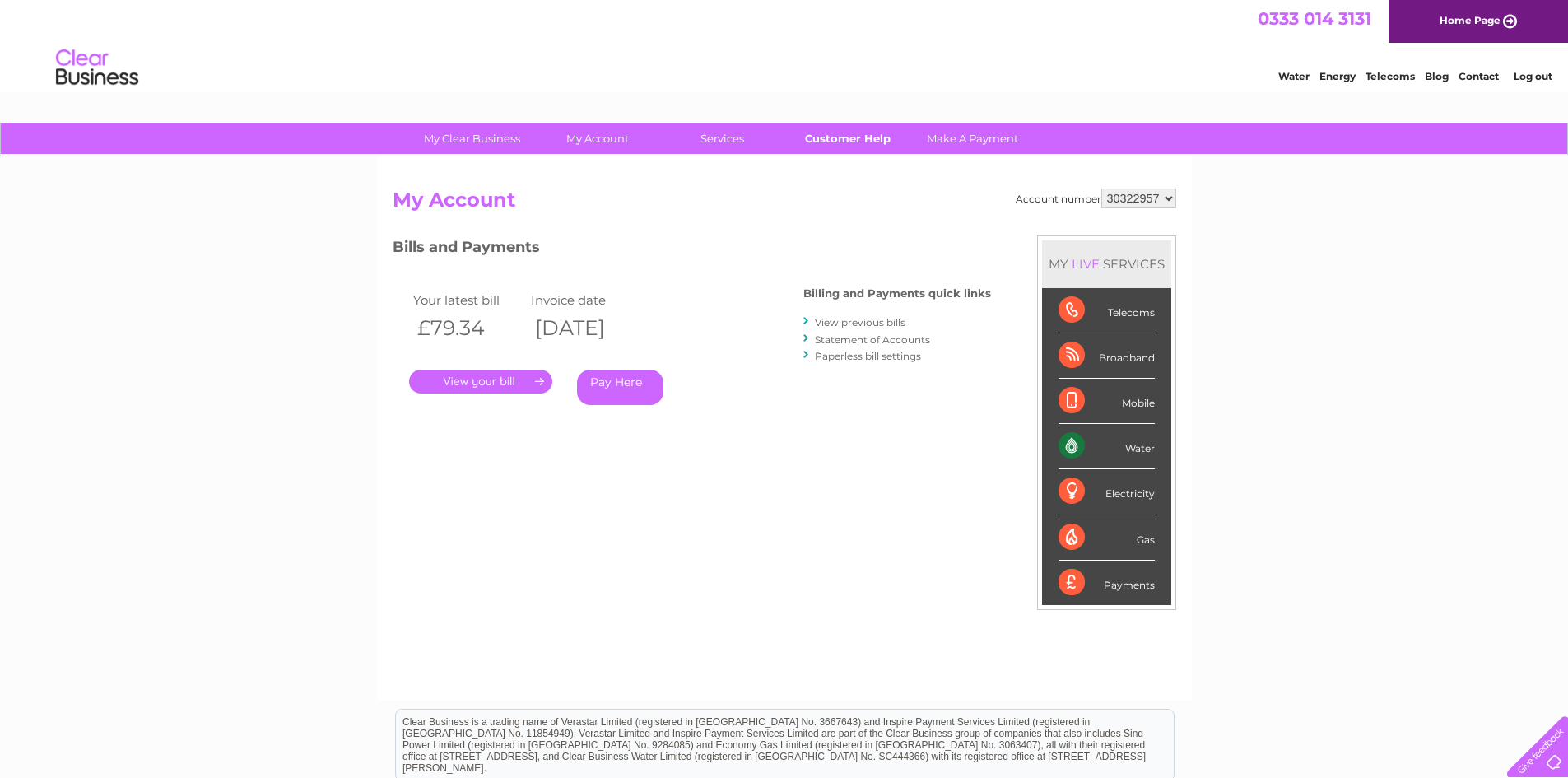
click at [817, 143] on link "Customer Help" at bounding box center [847, 139] width 136 height 31
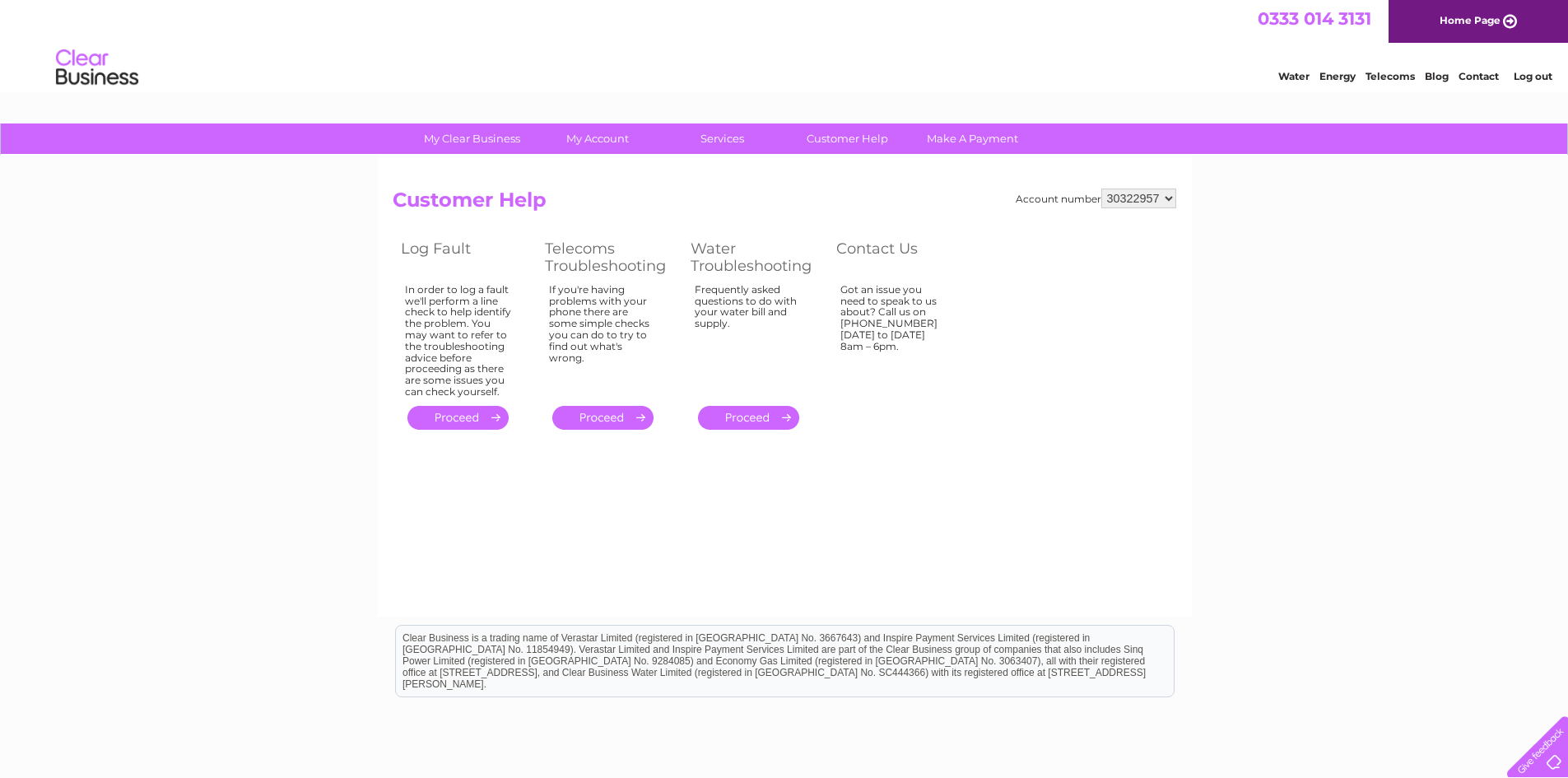
click at [896, 260] on th "Contact Us" at bounding box center [900, 257] width 144 height 43
click at [889, 304] on div "Got an issue you need to speak to us about? Call us on 0333 014 3131 Monday to …" at bounding box center [894, 337] width 107 height 107
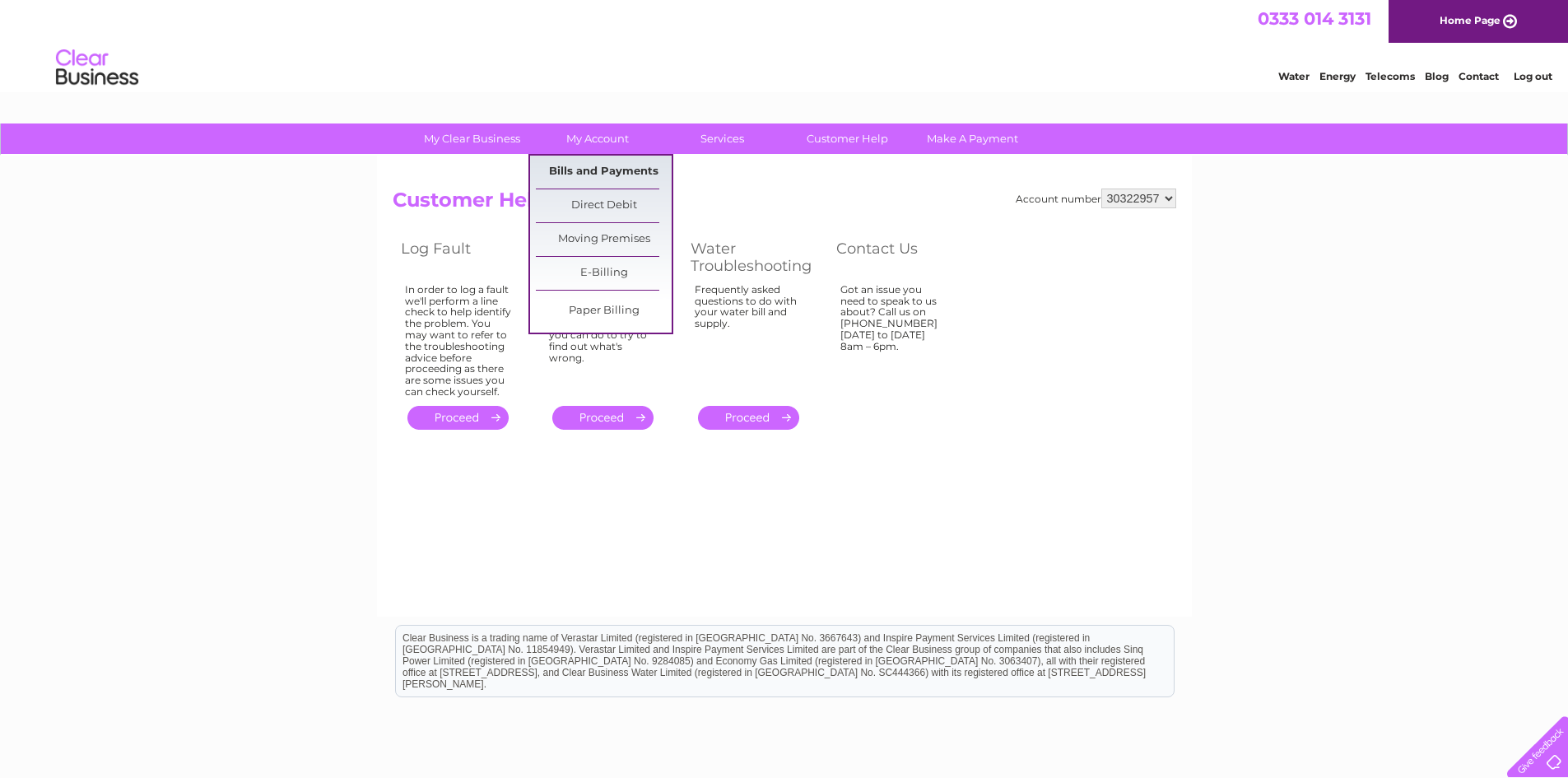
click at [596, 175] on link "Bills and Payments" at bounding box center [604, 172] width 136 height 33
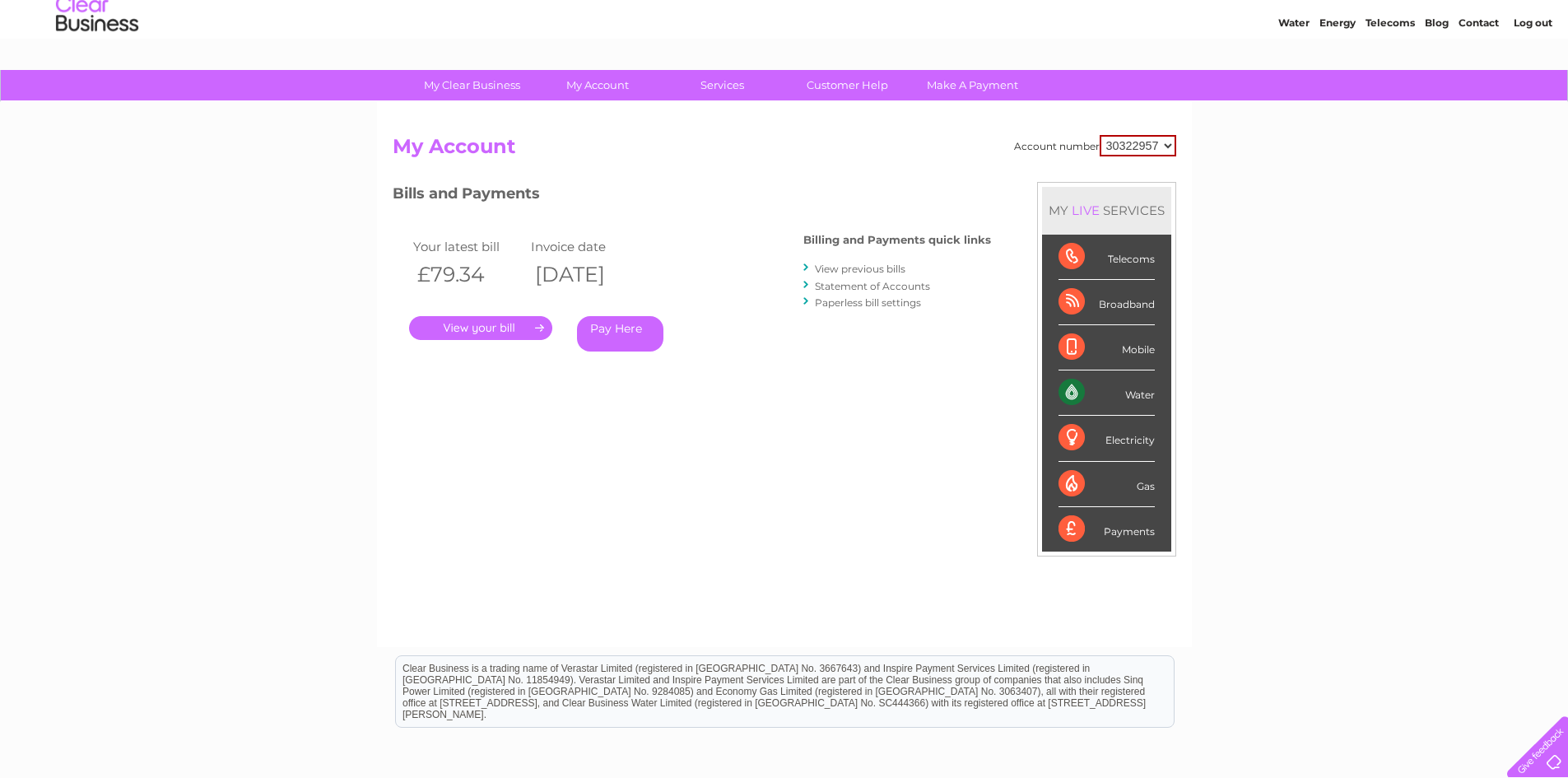
scroll to position [82, 0]
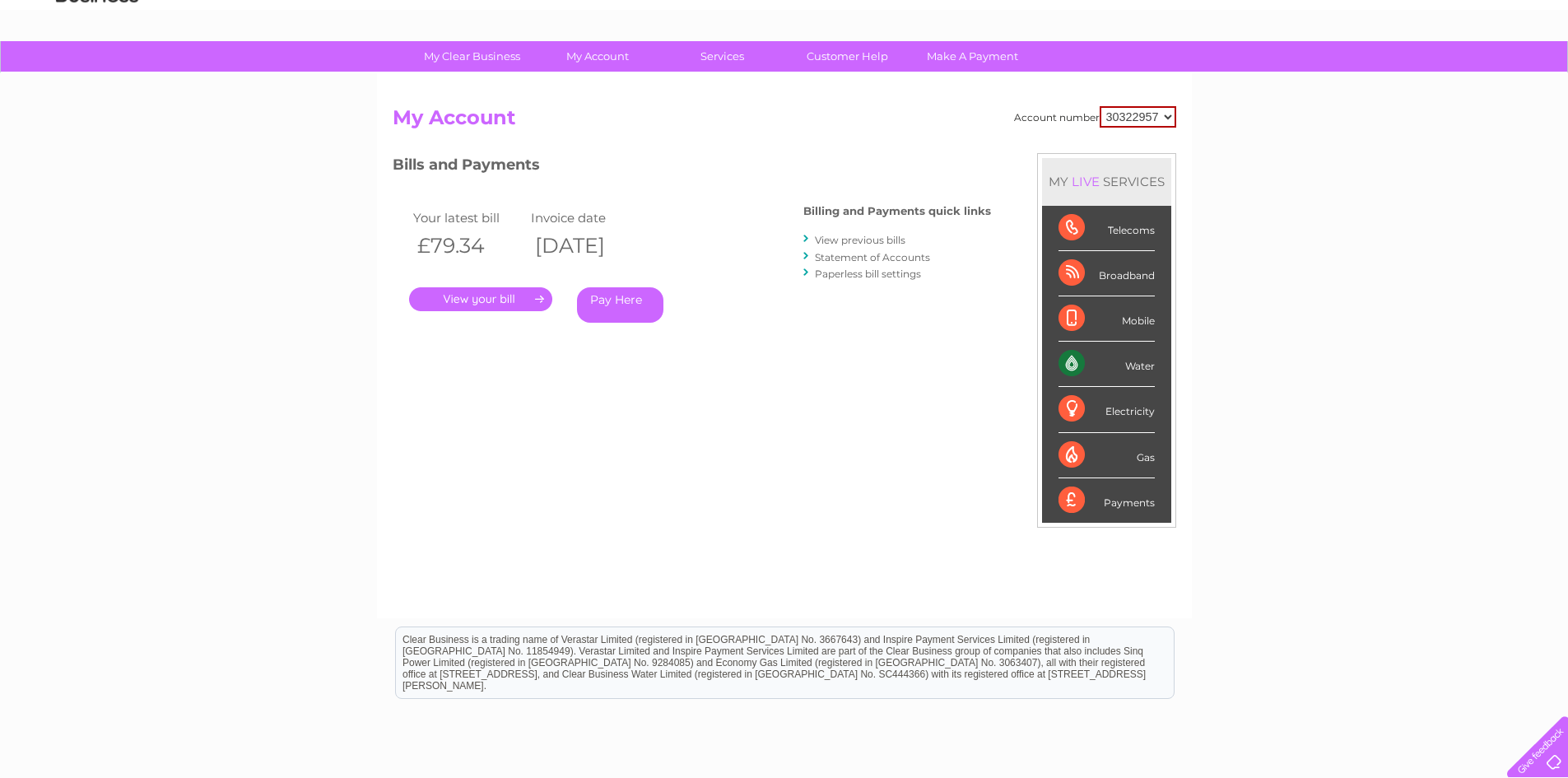
click at [860, 238] on link "View previous bills" at bounding box center [860, 239] width 91 height 12
click at [891, 277] on link "Paperless bill settings" at bounding box center [868, 273] width 106 height 12
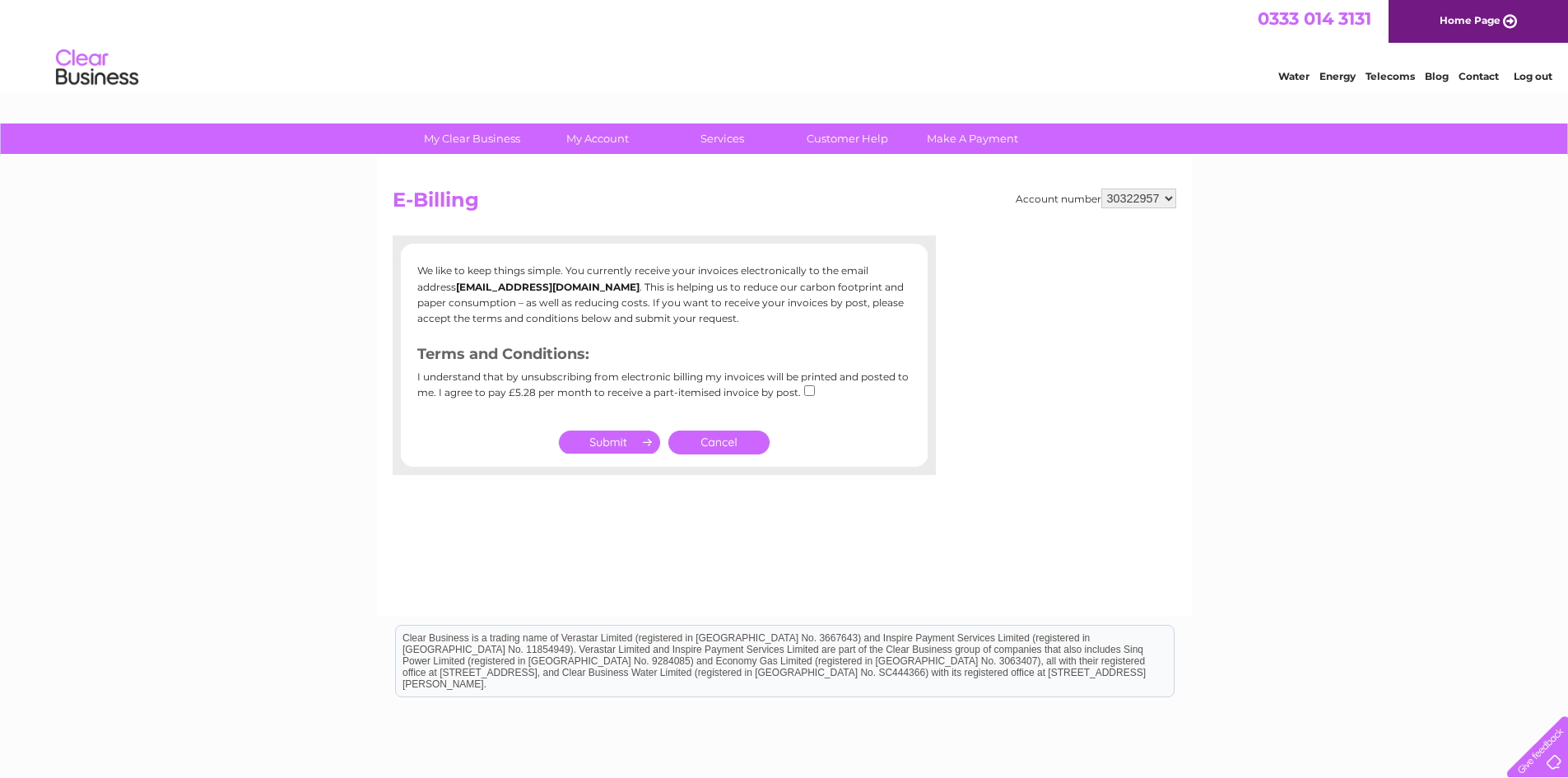
click at [760, 428] on td "Cancel" at bounding box center [719, 442] width 110 height 32
click at [758, 433] on link "Cancel" at bounding box center [719, 442] width 101 height 24
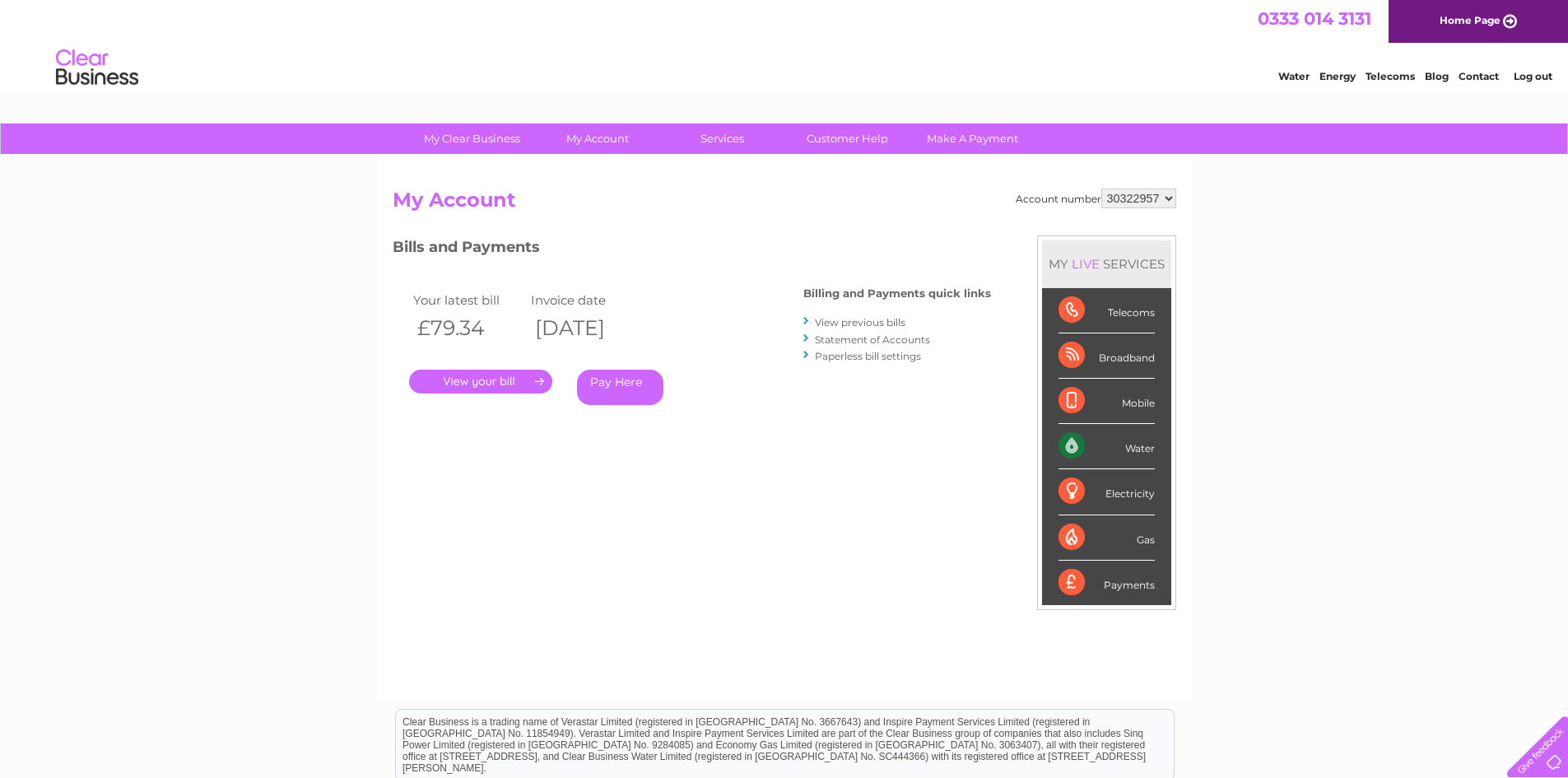
click at [510, 393] on link "." at bounding box center [481, 382] width 143 height 24
click at [884, 328] on link "View previous bills" at bounding box center [860, 322] width 91 height 12
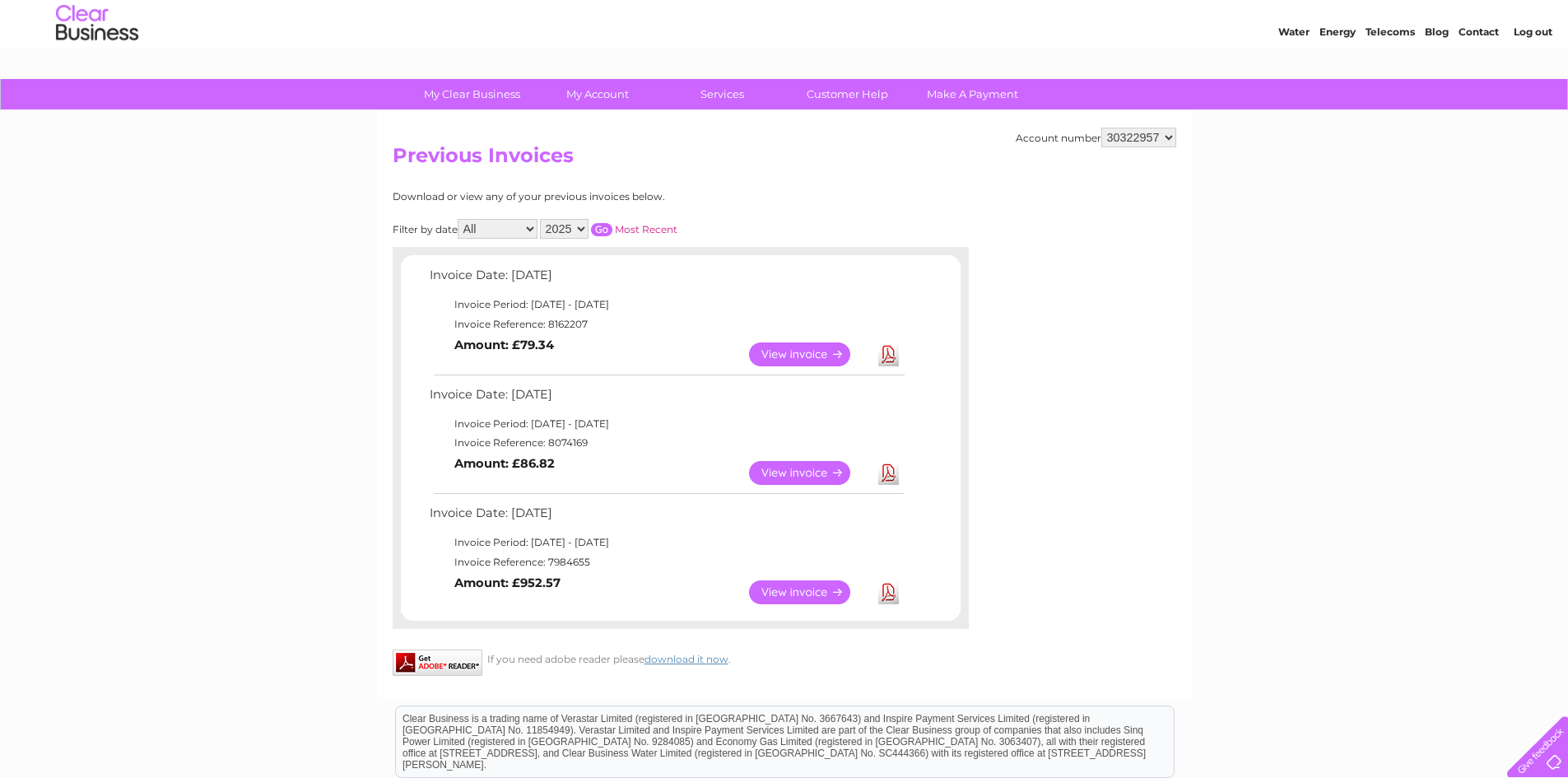
scroll to position [82, 0]
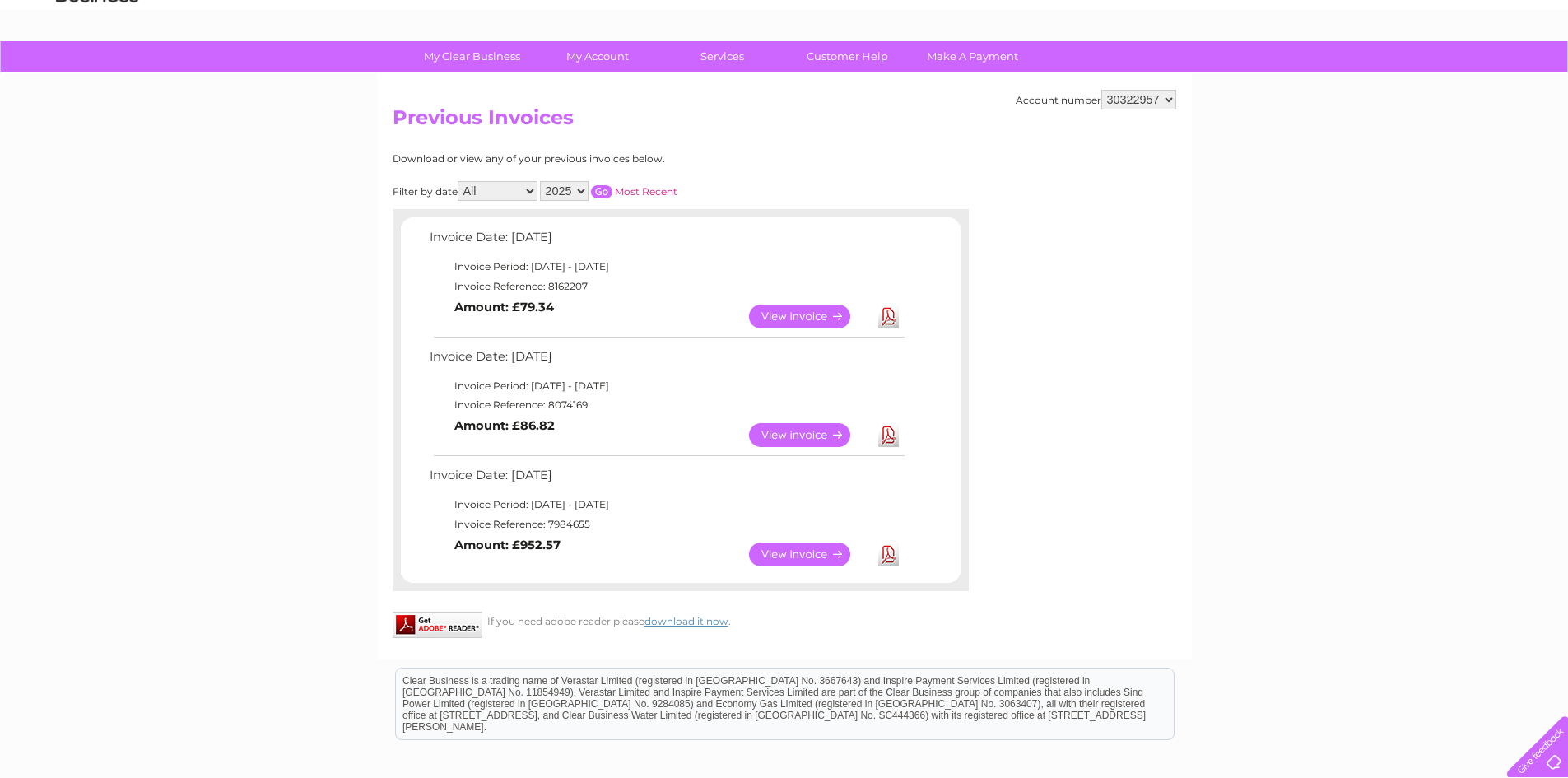
click at [833, 440] on link "View" at bounding box center [810, 435] width 121 height 24
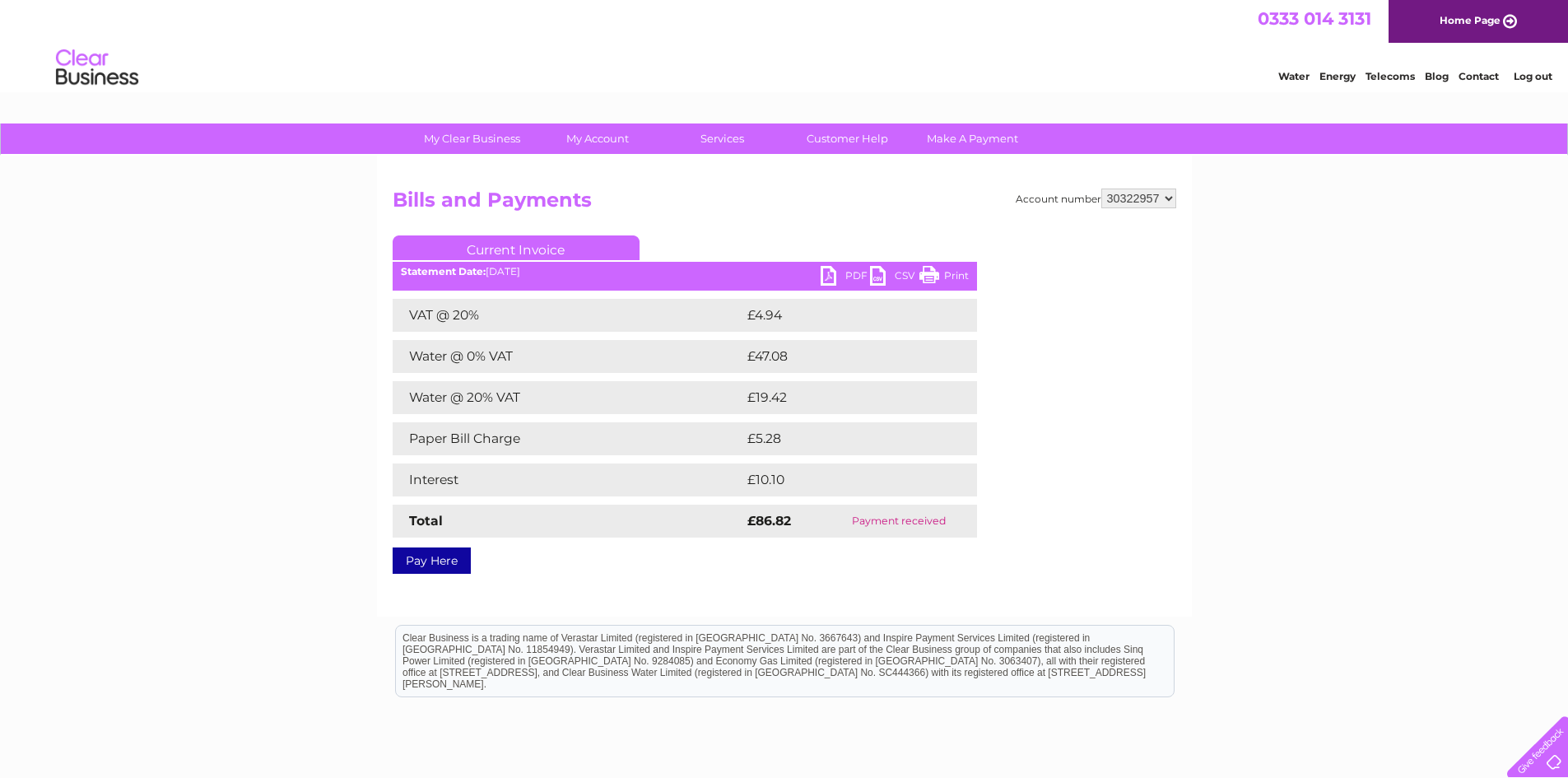
click at [1468, 76] on link "Contact" at bounding box center [1478, 76] width 41 height 12
